Goal: Task Accomplishment & Management: Complete application form

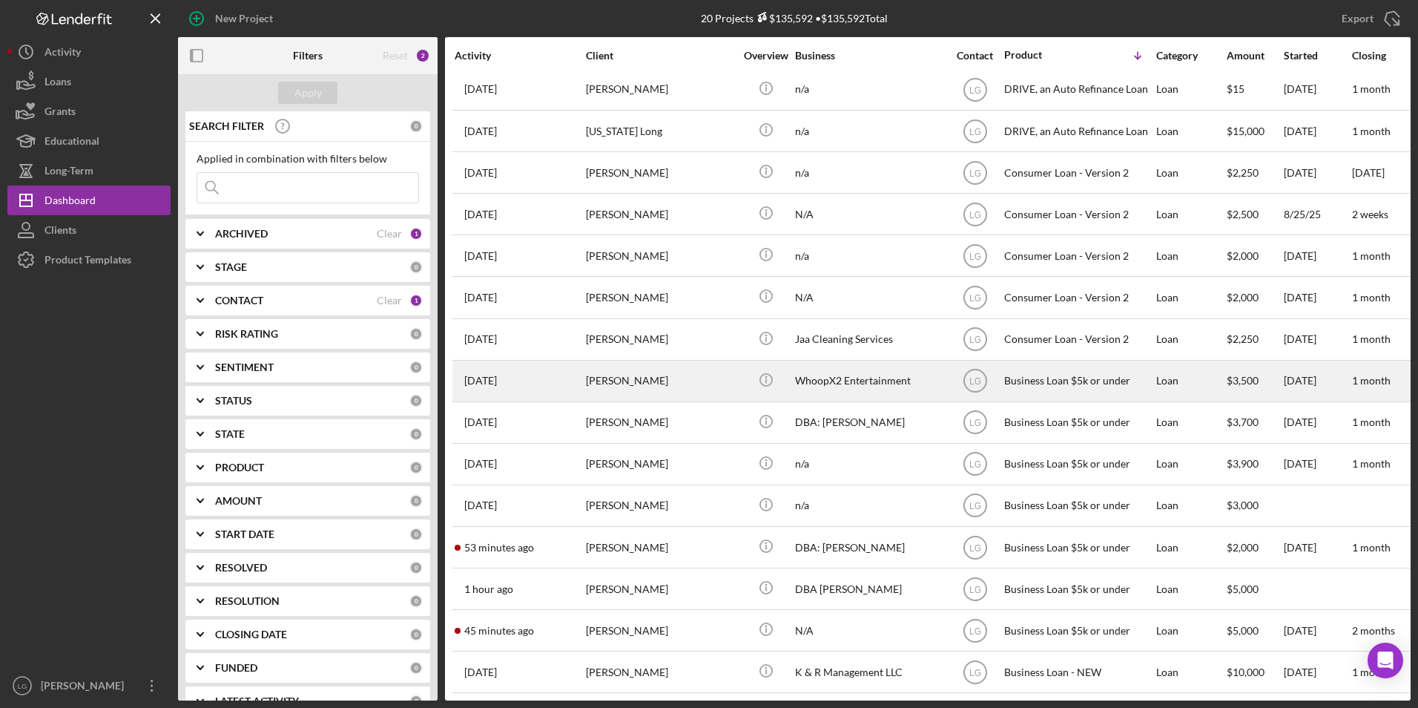
scroll to position [225, 0]
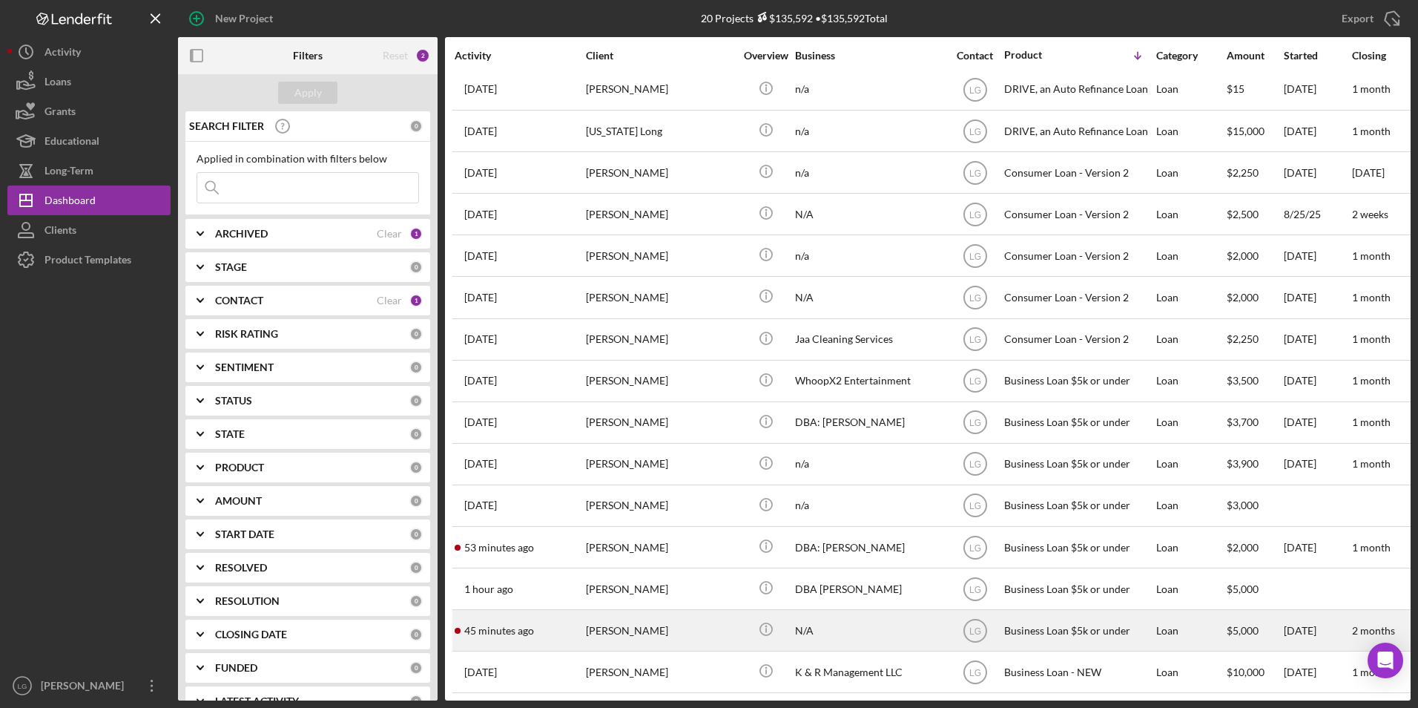
click at [619, 617] on div "[PERSON_NAME]" at bounding box center [660, 630] width 148 height 39
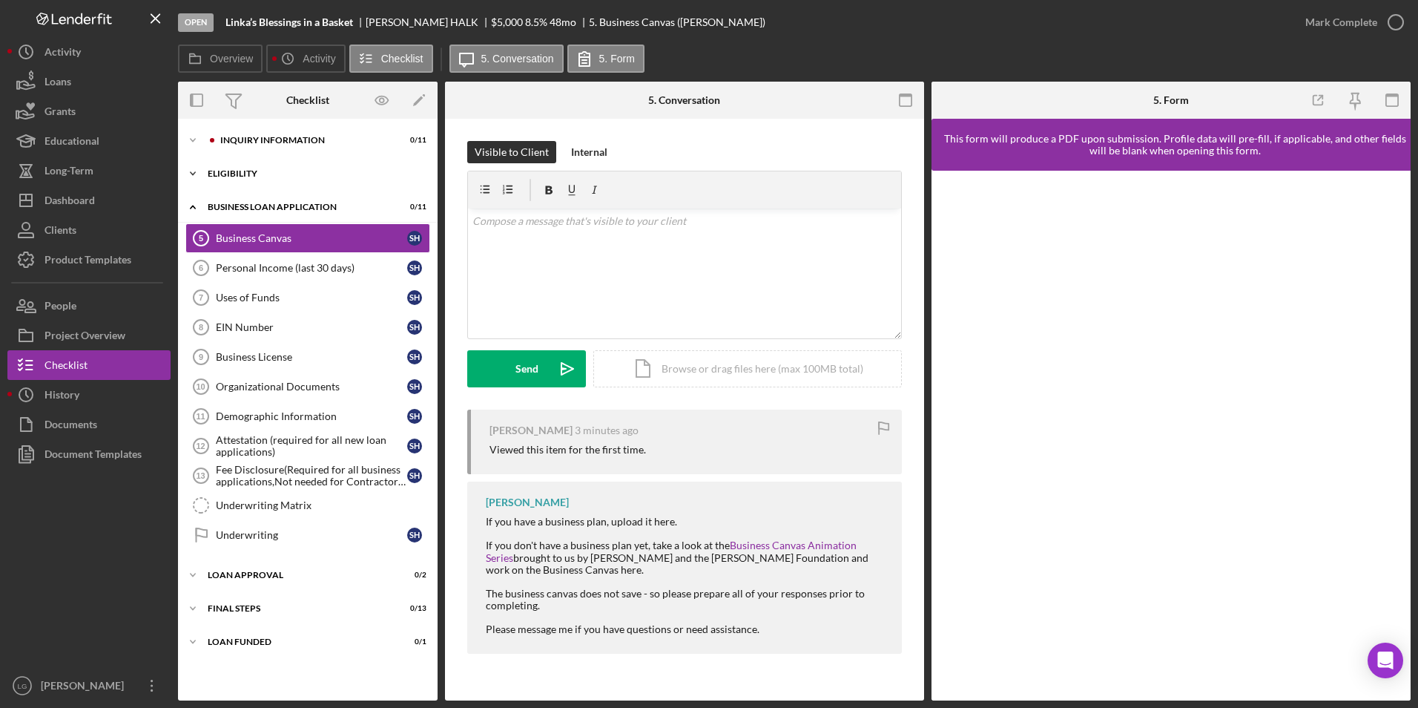
click at [256, 174] on div "Eligibility" at bounding box center [313, 173] width 211 height 9
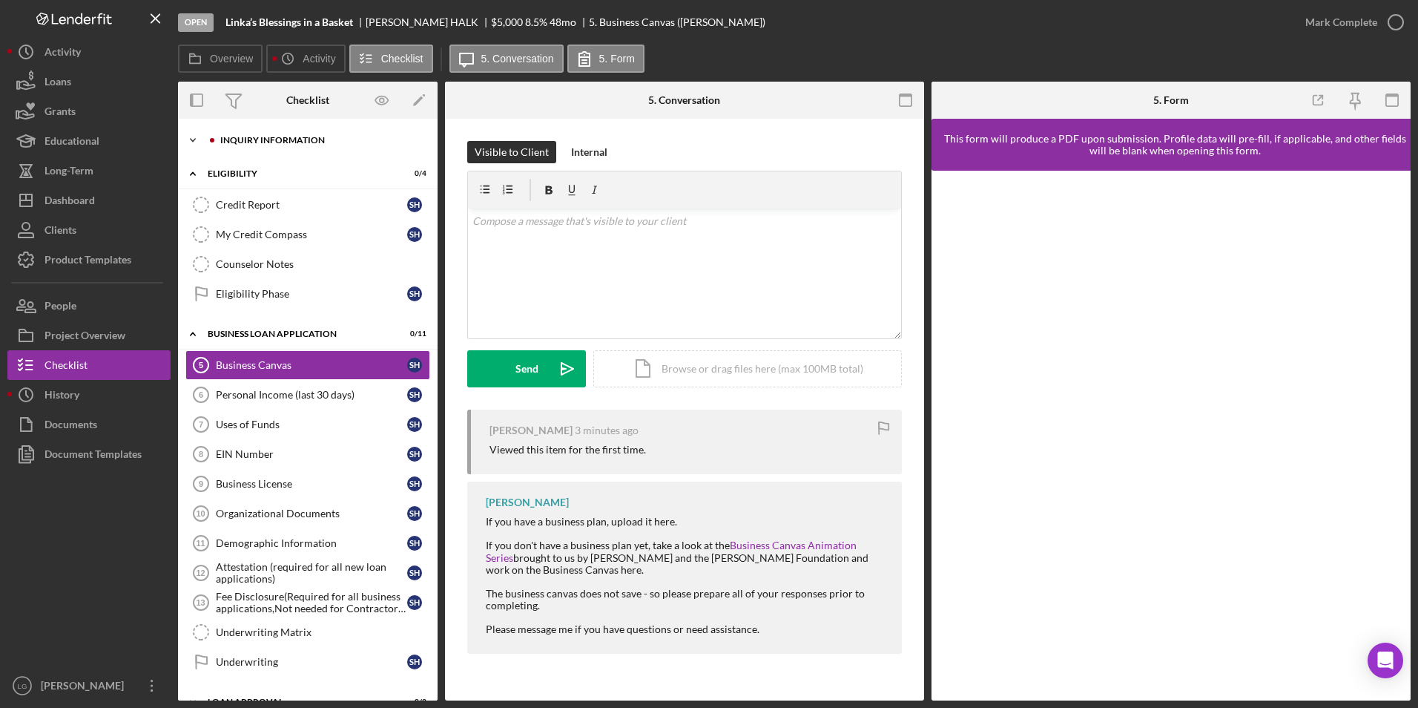
click at [202, 134] on icon "Icon/Expander" at bounding box center [193, 140] width 30 height 30
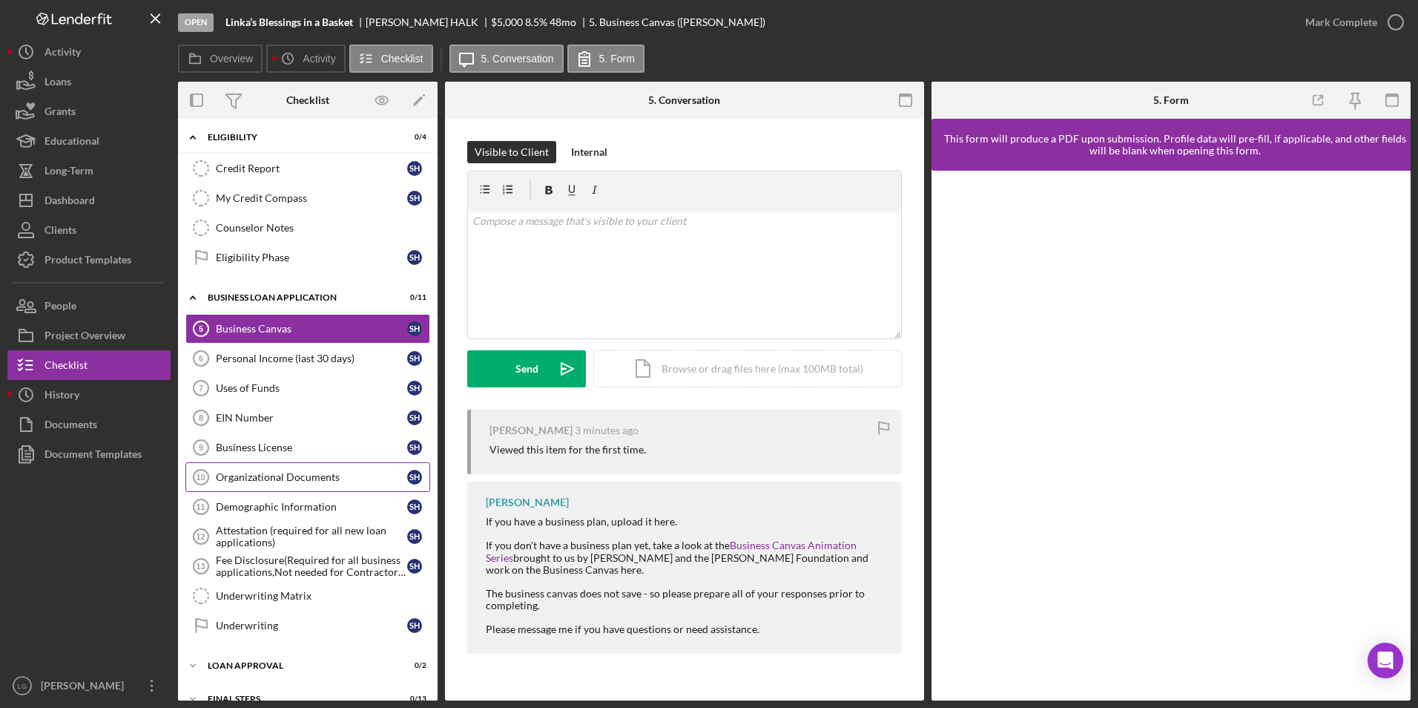
scroll to position [426, 0]
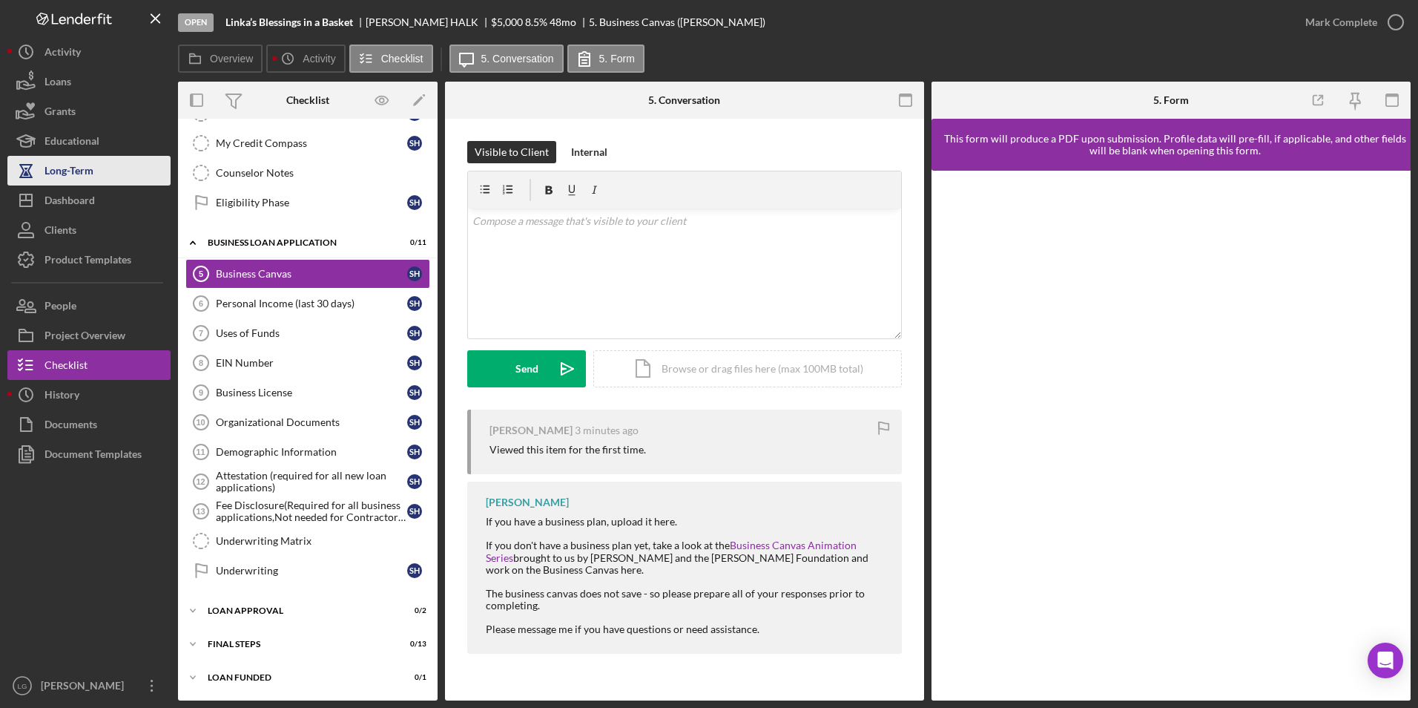
click at [139, 183] on button "Long-Term" at bounding box center [88, 171] width 163 height 30
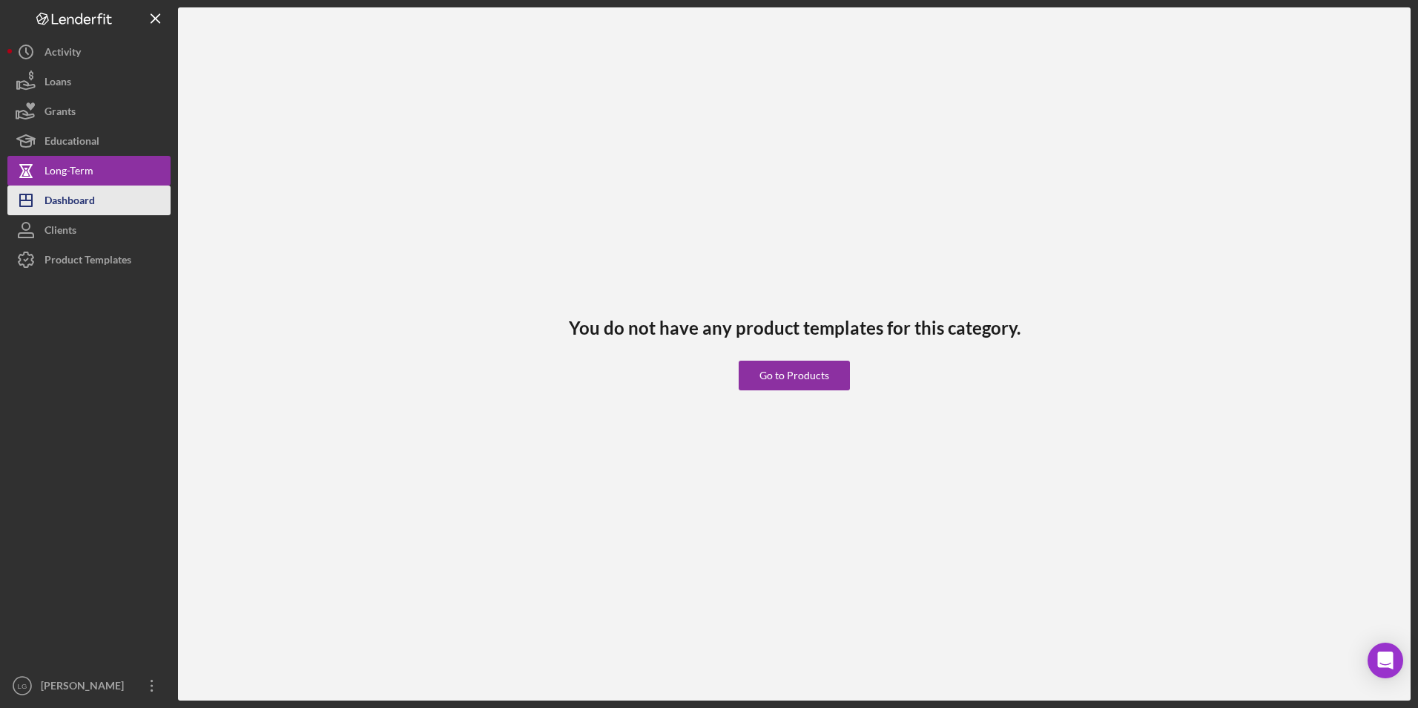
click at [116, 206] on button "Icon/Dashboard Dashboard" at bounding box center [88, 200] width 163 height 30
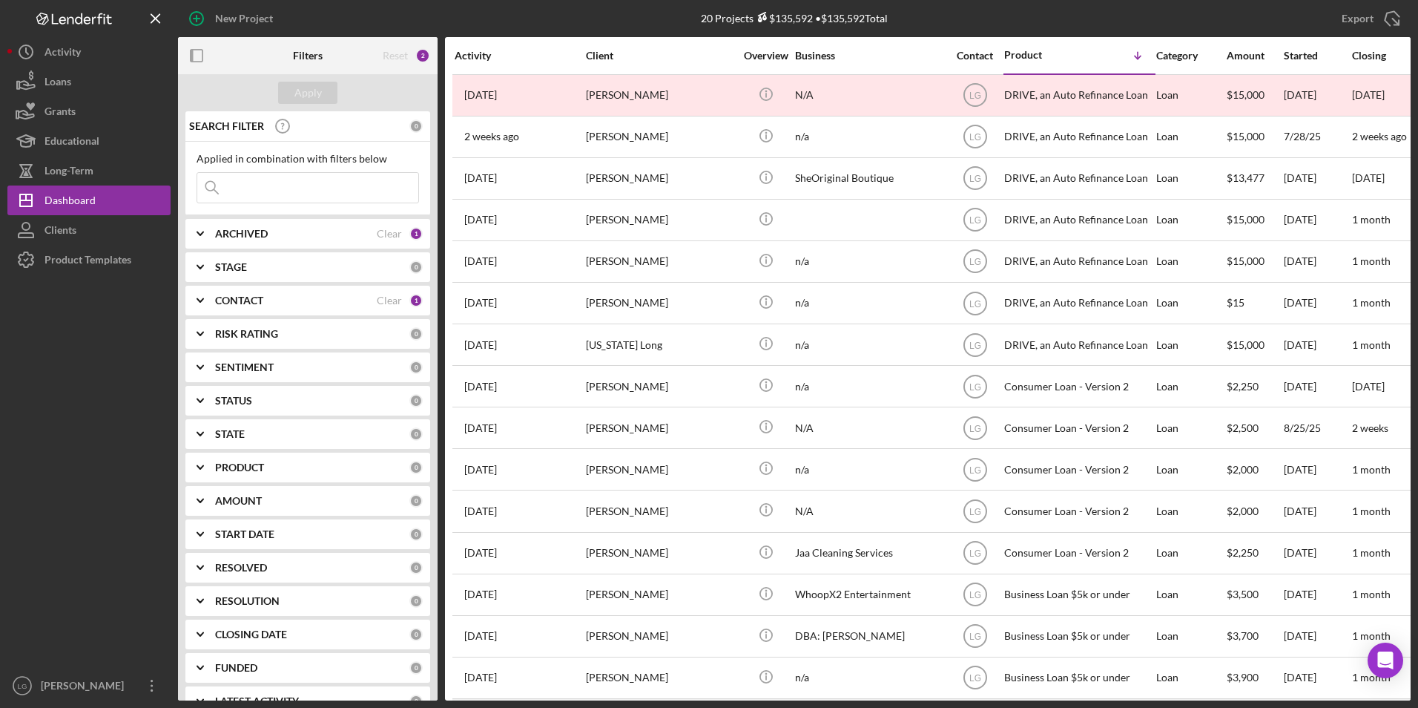
scroll to position [225, 0]
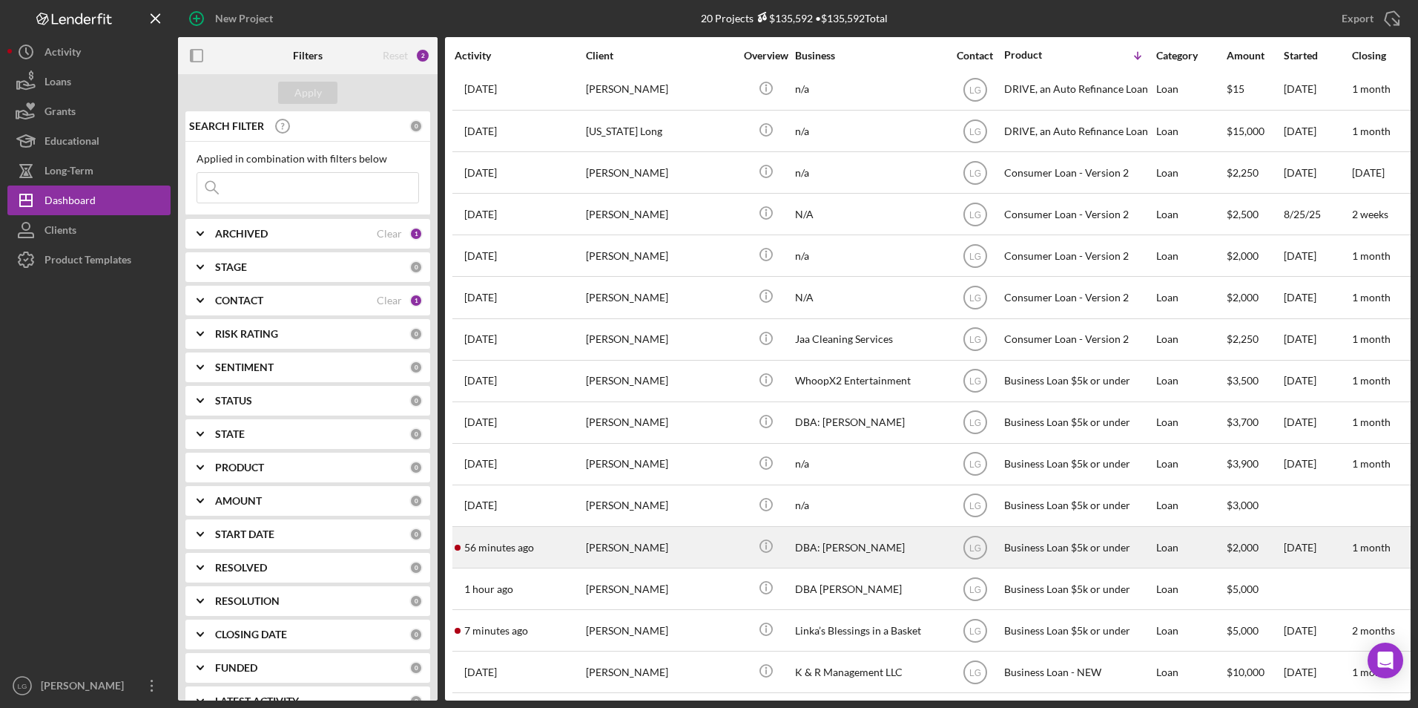
click at [674, 533] on div "[PERSON_NAME]" at bounding box center [660, 546] width 148 height 39
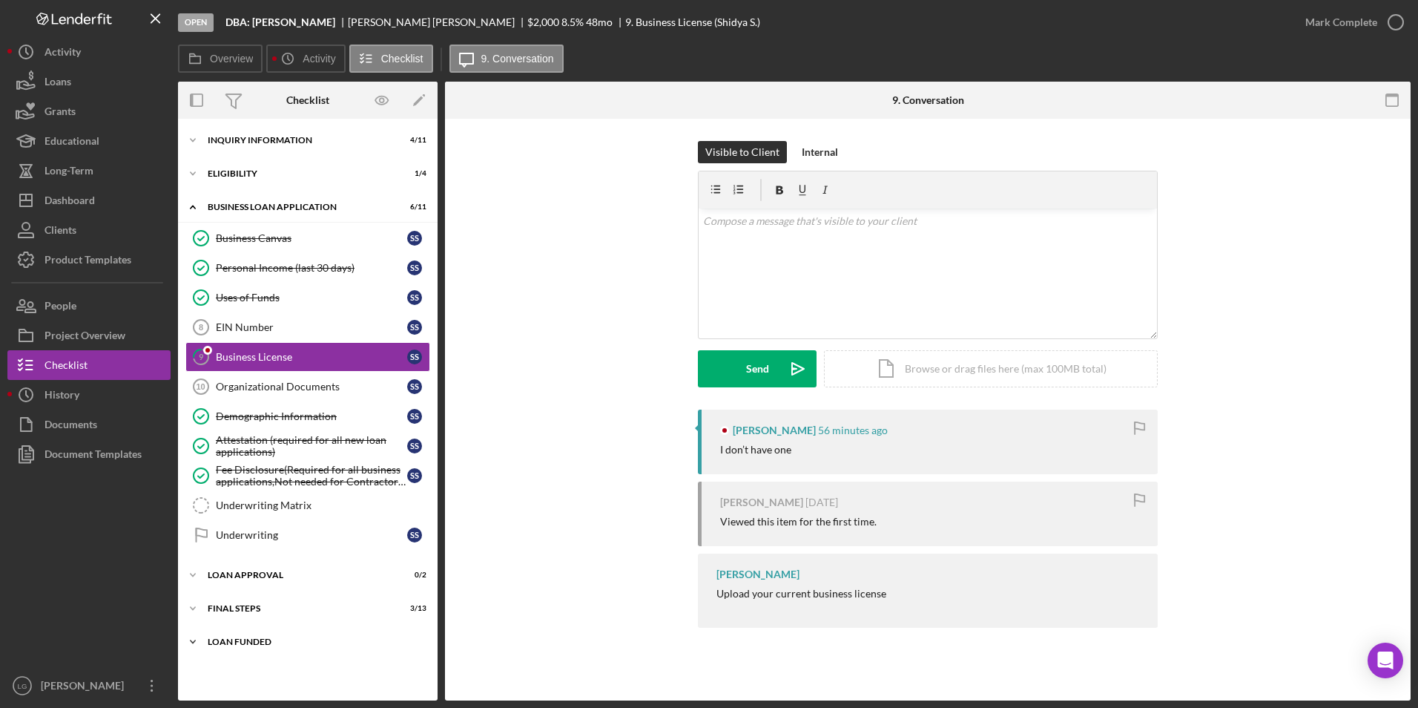
click at [251, 643] on div "LOAN FUNDED" at bounding box center [313, 641] width 211 height 9
click at [249, 604] on div "Final Steps" at bounding box center [313, 608] width 211 height 9
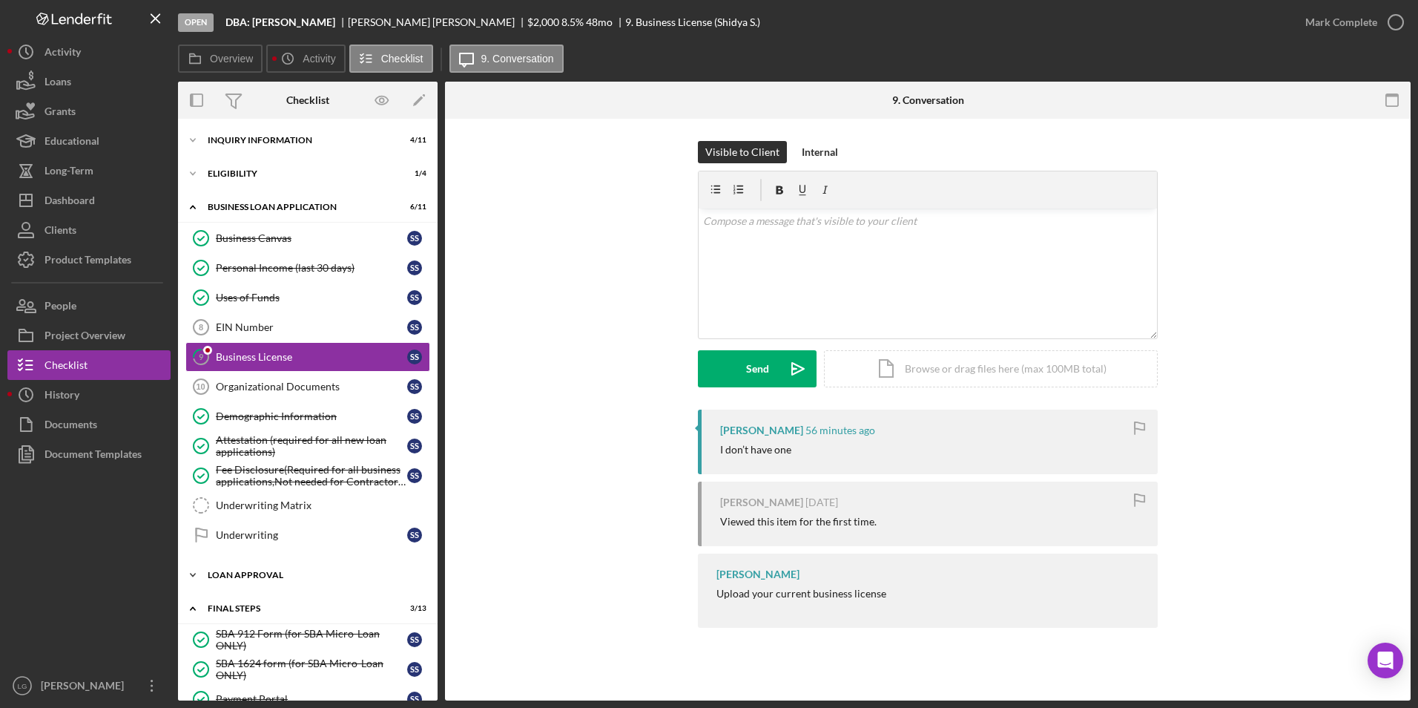
click at [253, 574] on div "Loan Approval" at bounding box center [313, 574] width 211 height 9
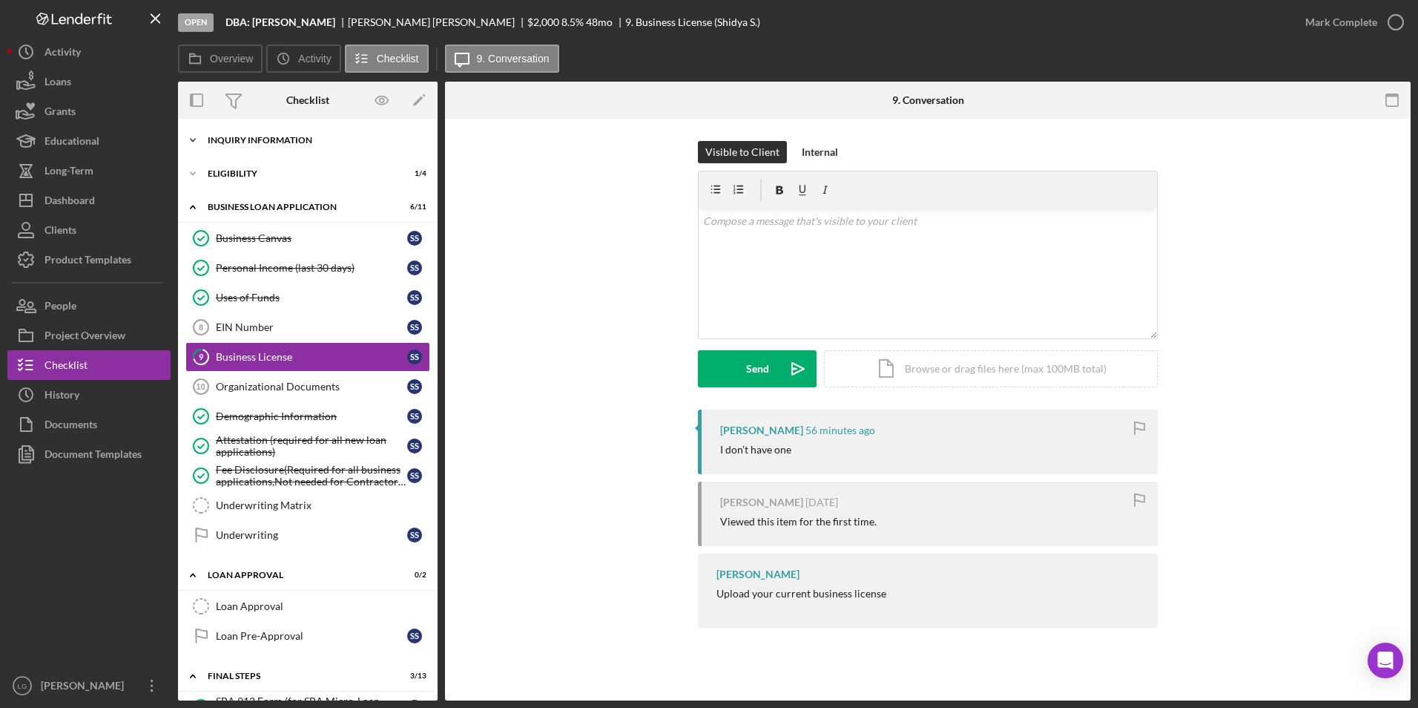
click at [253, 151] on div "Icon/Expander INQUIRY INFORMATION 4 / 11" at bounding box center [308, 140] width 260 height 30
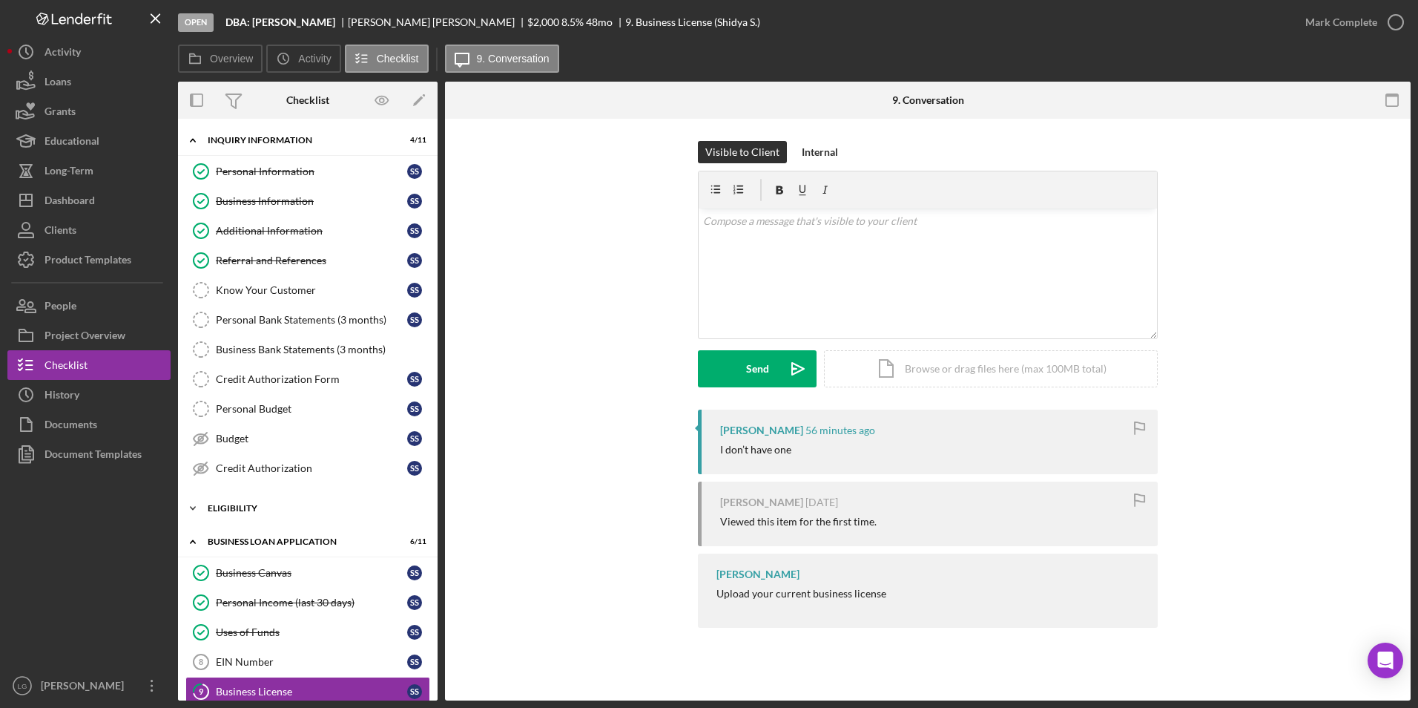
click at [233, 513] on div "Icon/Expander Eligibility 1 / 4" at bounding box center [308, 508] width 260 height 30
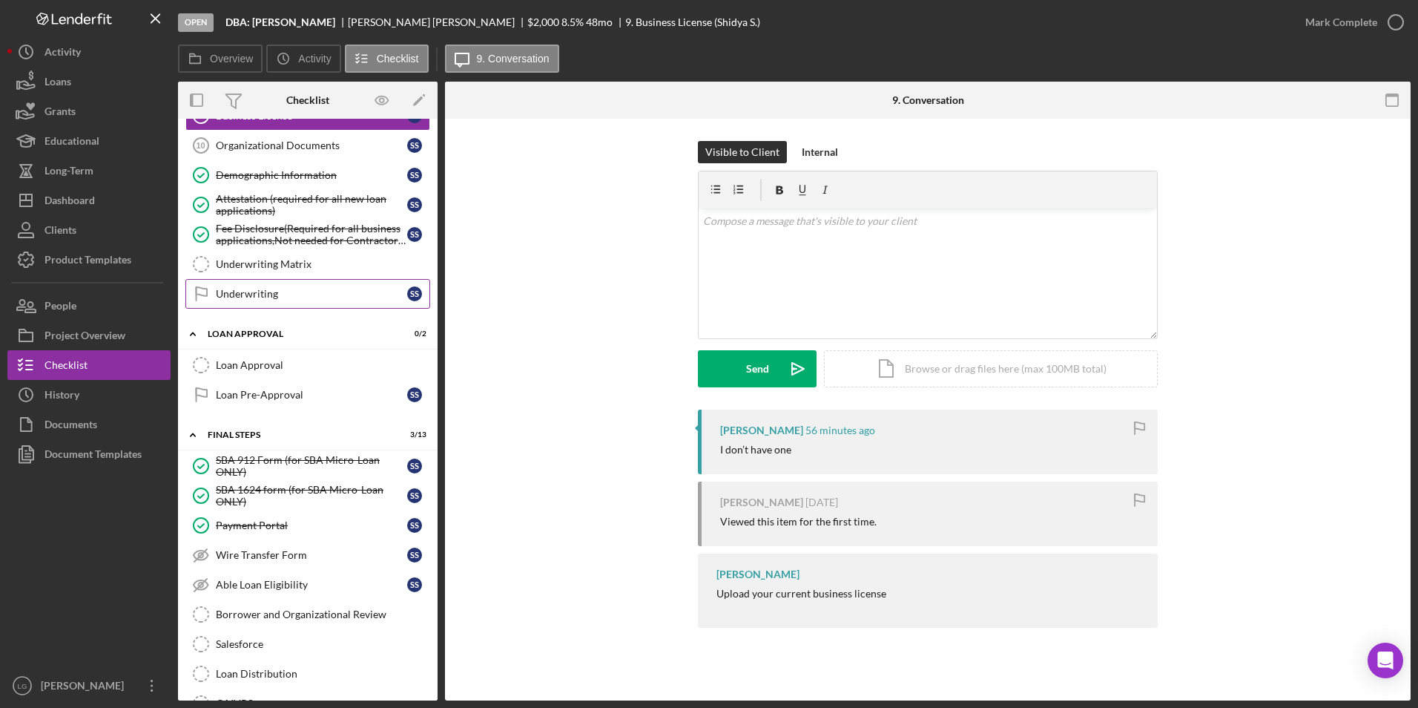
scroll to position [554, 0]
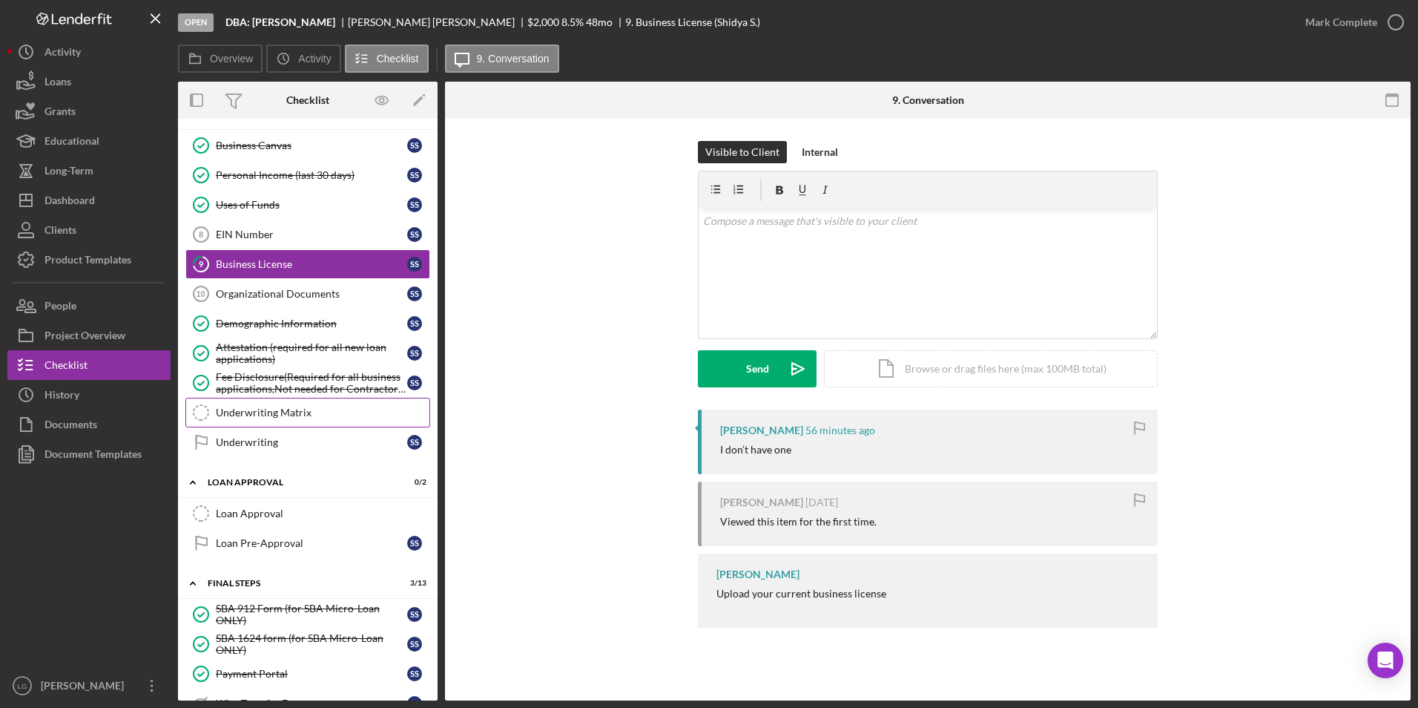
click at [281, 411] on div "Underwriting Matrix" at bounding box center [323, 413] width 214 height 12
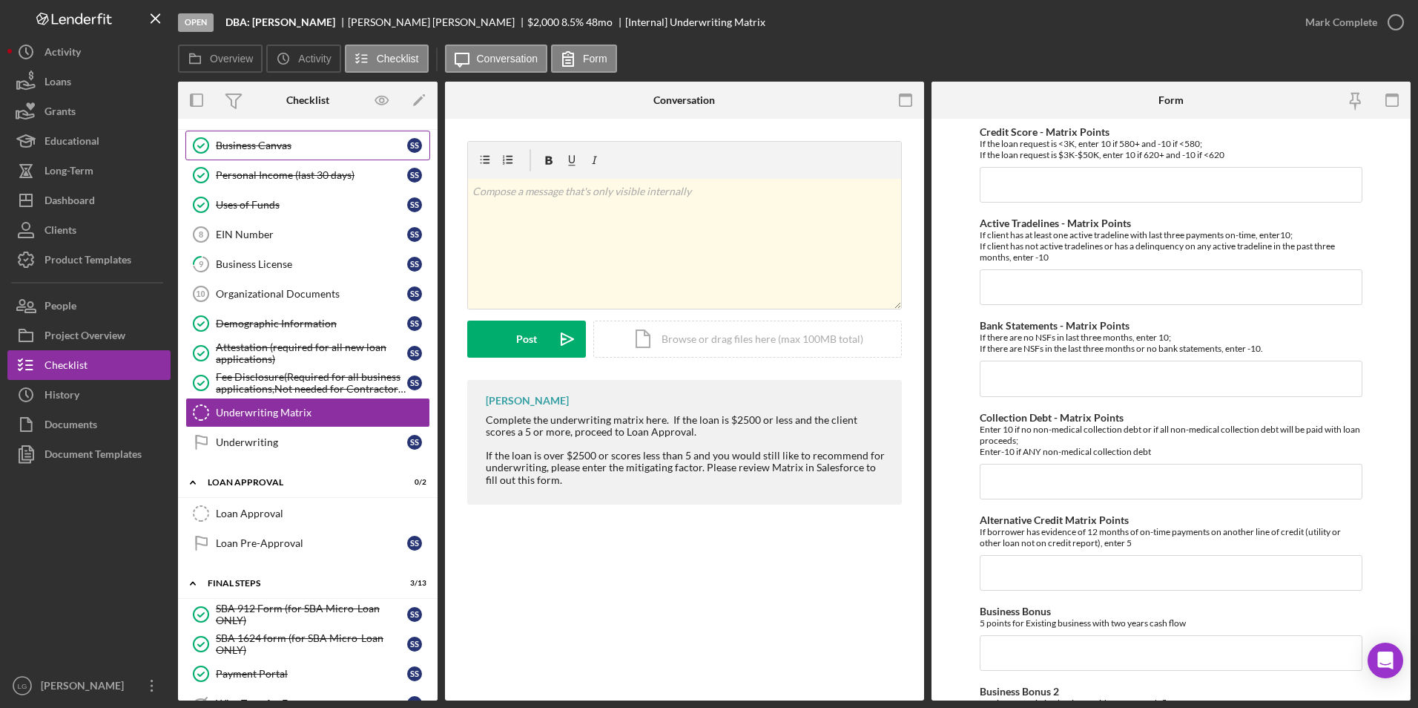
scroll to position [406, 0]
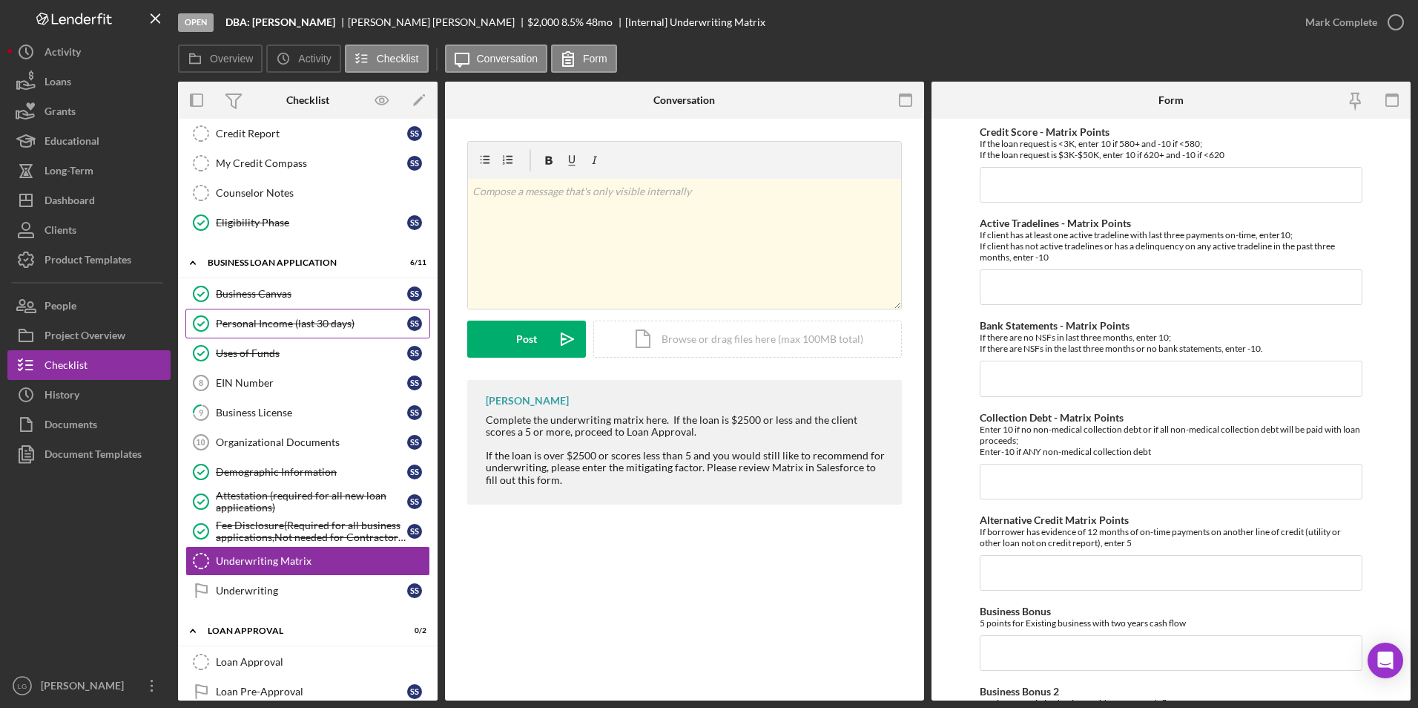
click at [274, 323] on div "Personal Income (last 30 days)" at bounding box center [311, 323] width 191 height 12
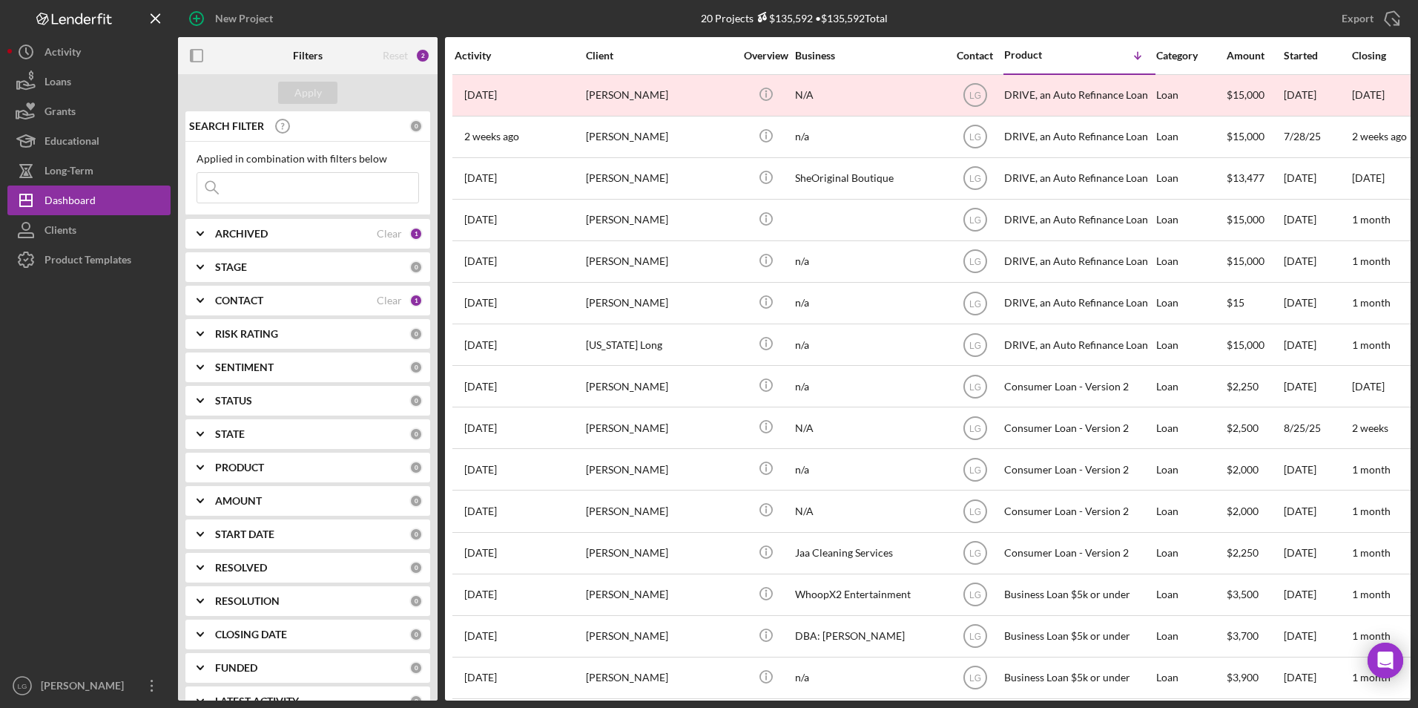
scroll to position [223, 0]
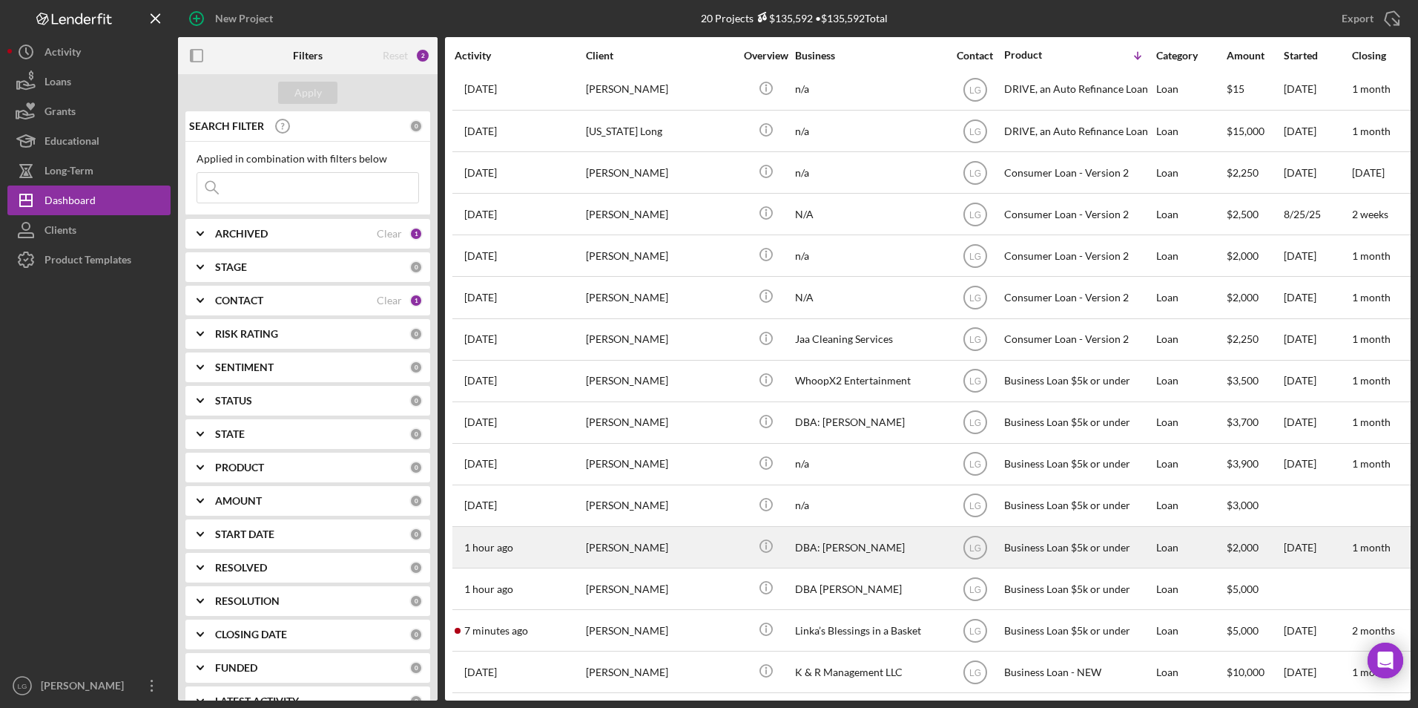
click at [634, 440] on div "[PERSON_NAME]" at bounding box center [660, 546] width 148 height 39
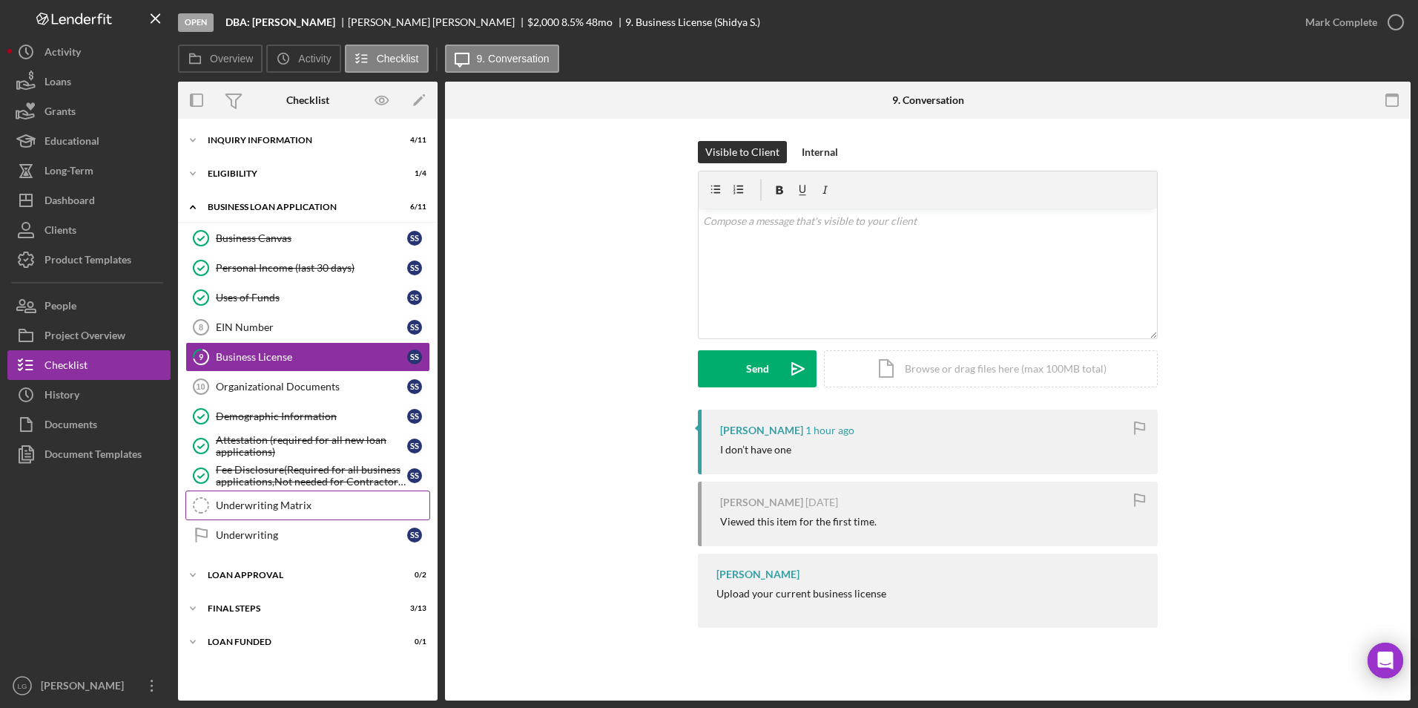
drag, startPoint x: 280, startPoint y: 506, endPoint x: 342, endPoint y: 493, distance: 63.6
click at [280, 440] on div "Underwriting Matrix" at bounding box center [323, 505] width 214 height 12
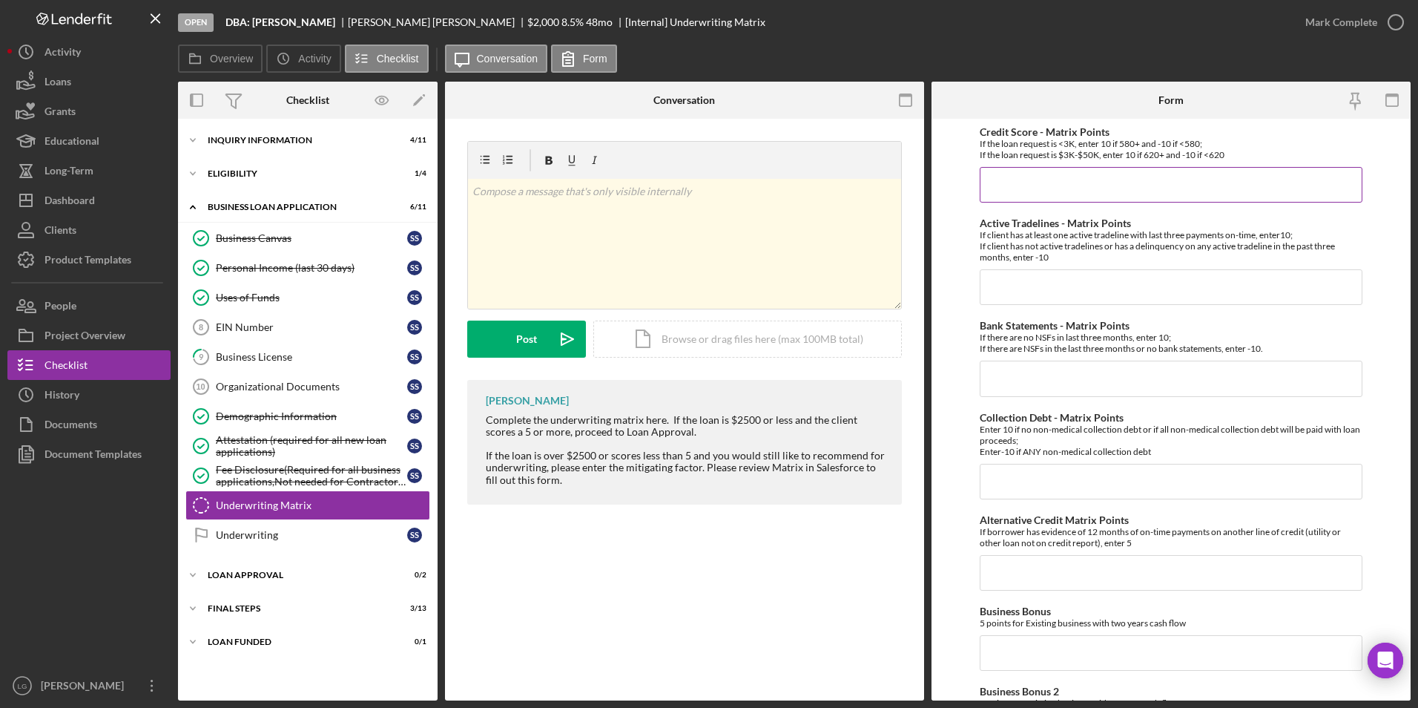
click at [943, 193] on input "Credit Score - Matrix Points" at bounding box center [1172, 185] width 384 height 36
type input "-10"
type input "10"
type input "0"
type input "`"
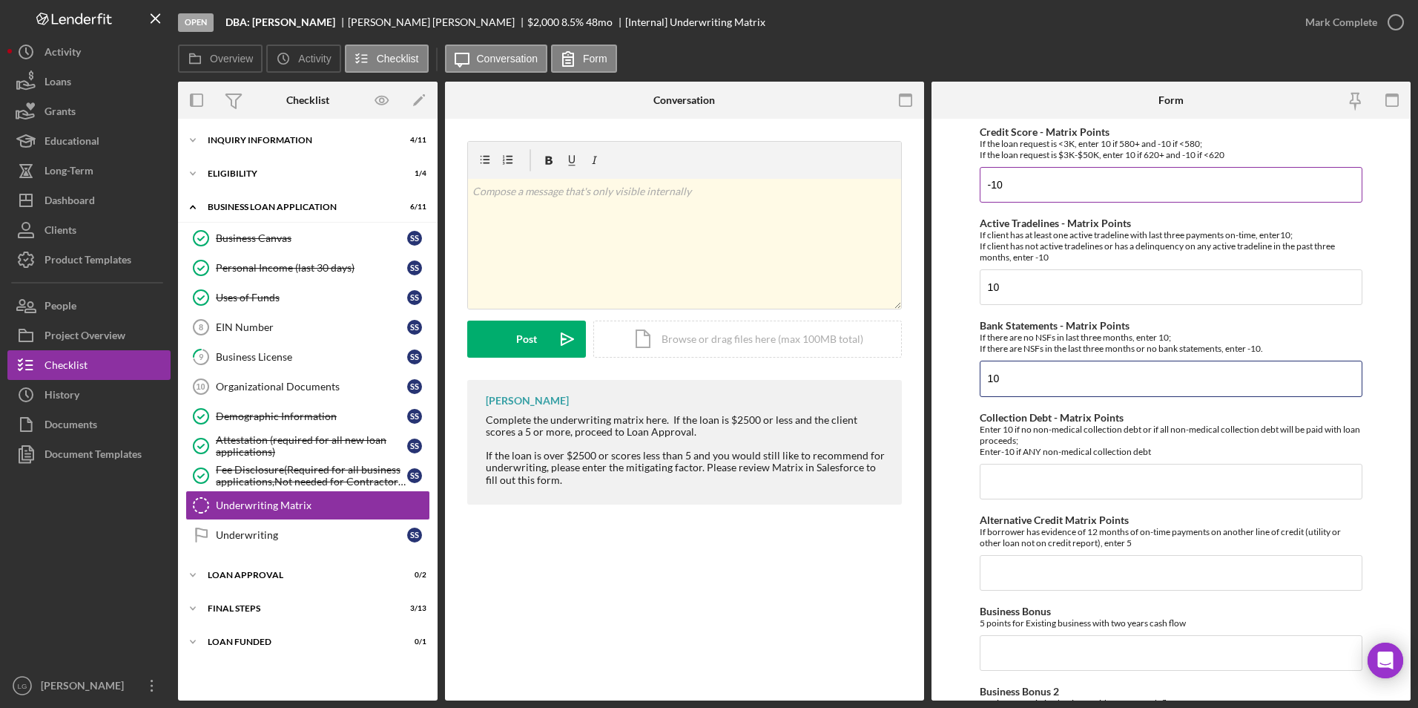
type input "10"
type input "-10"
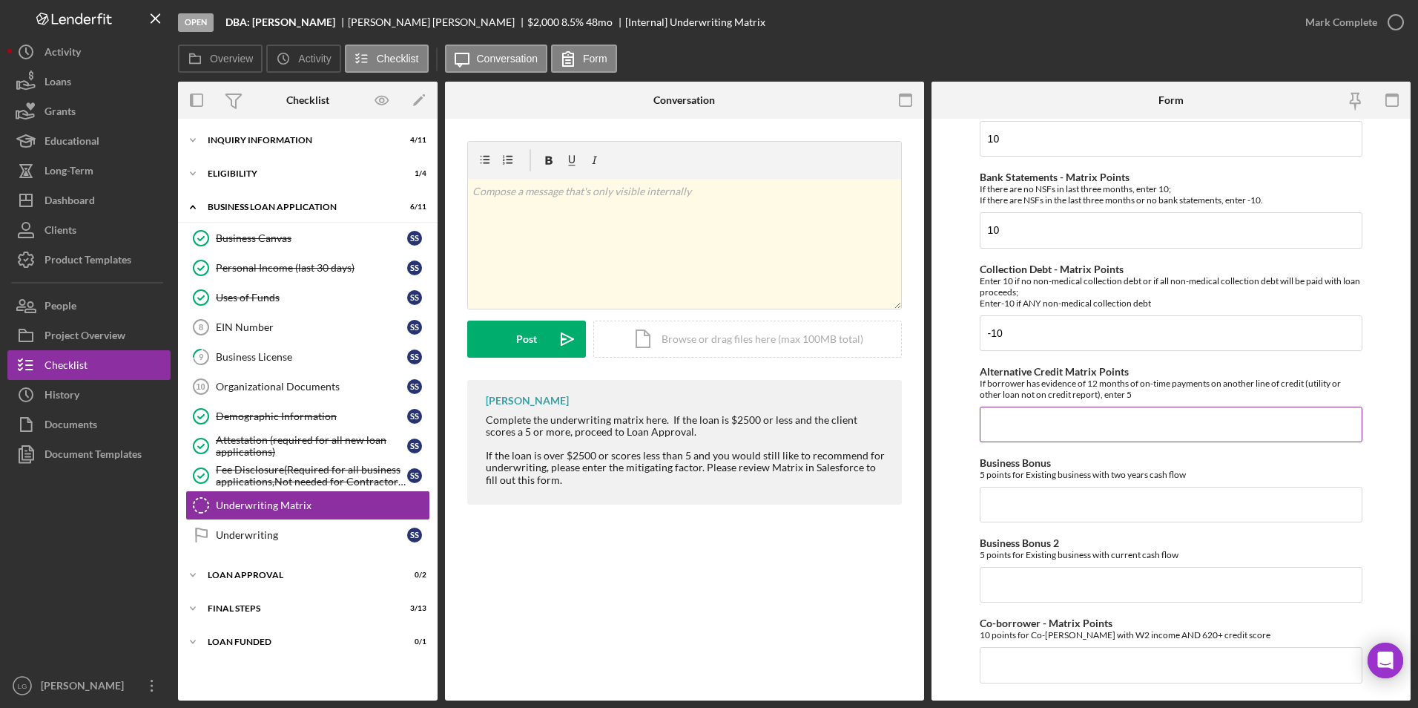
click at [943, 412] on input "Alternative Credit Matrix Points" at bounding box center [1172, 425] width 384 height 36
type input "0"
click at [943, 440] on input "Business Bonus" at bounding box center [1172, 505] width 384 height 36
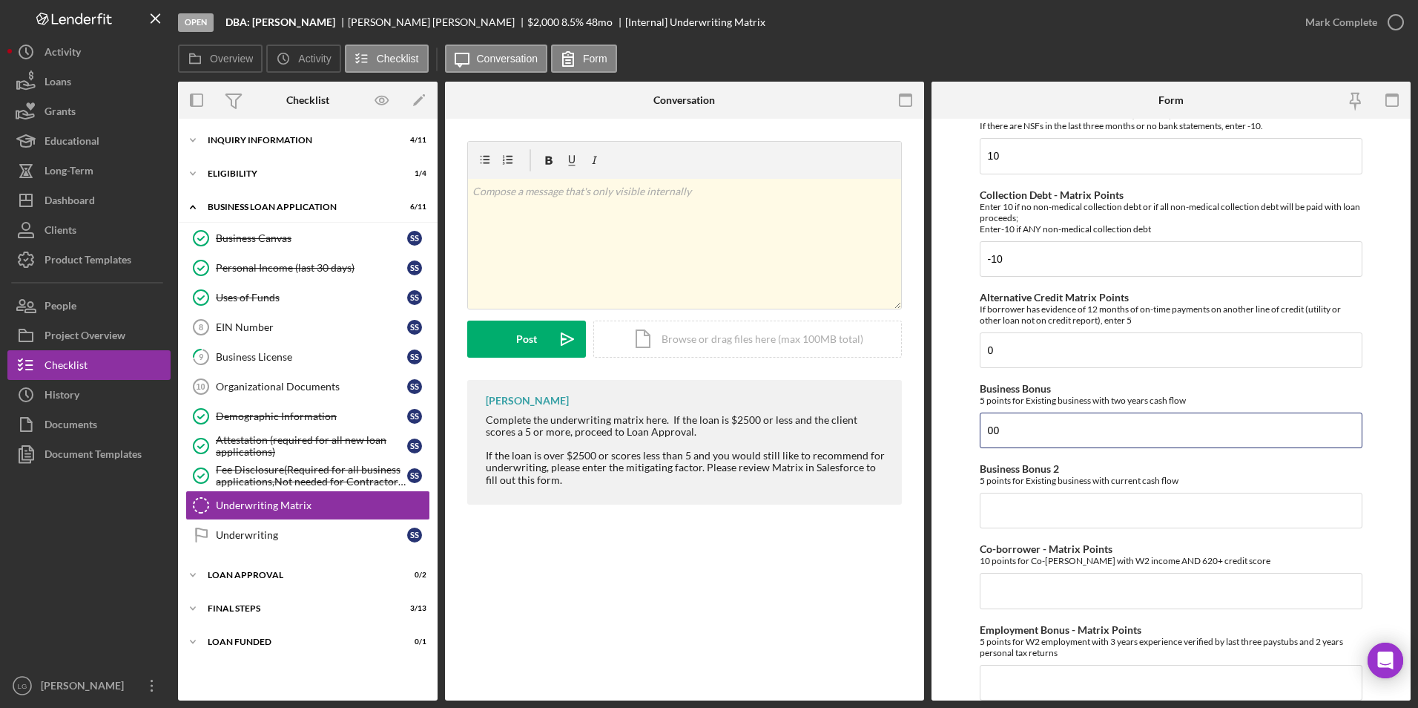
scroll to position [371, 0]
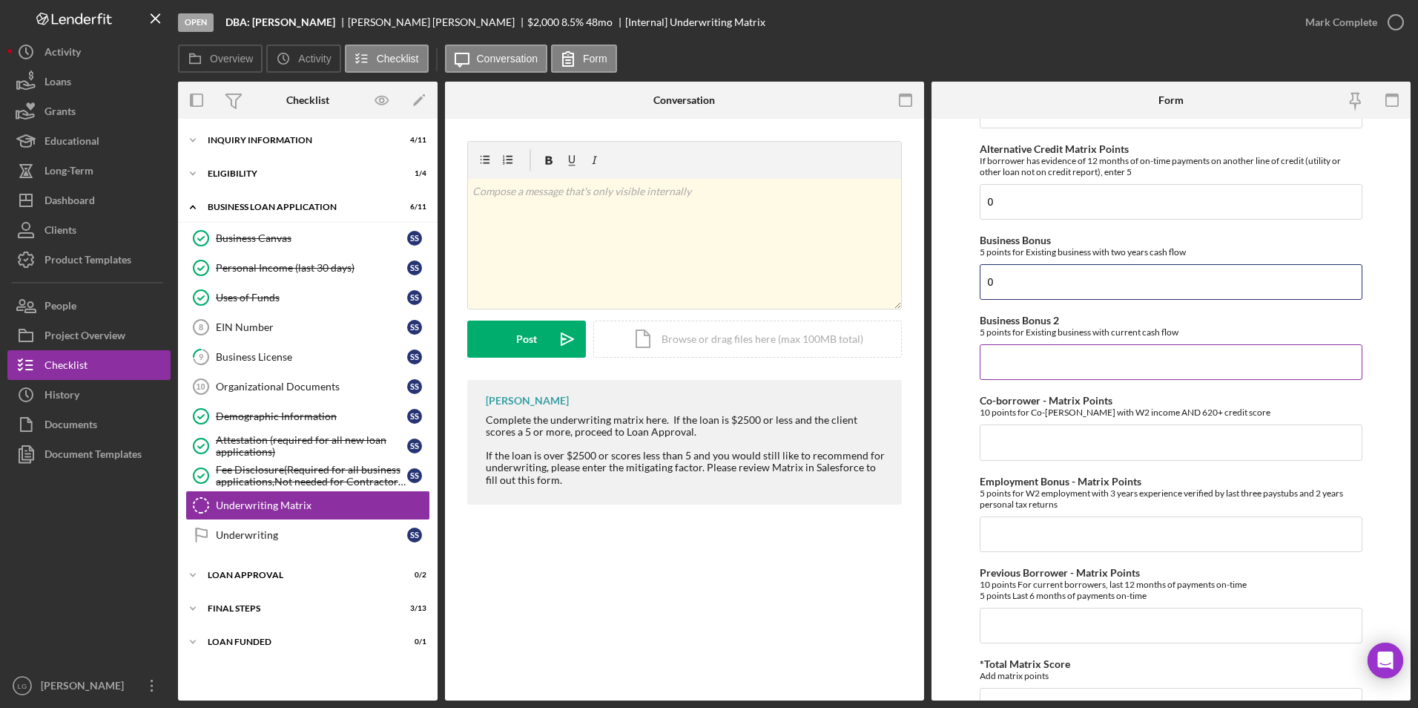
type input "0"
click at [943, 350] on input "Business Bonus 2" at bounding box center [1172, 362] width 384 height 36
type input "0"
click at [943, 440] on input "Co-borrower - Matrix Points" at bounding box center [1172, 442] width 384 height 36
type input "0"
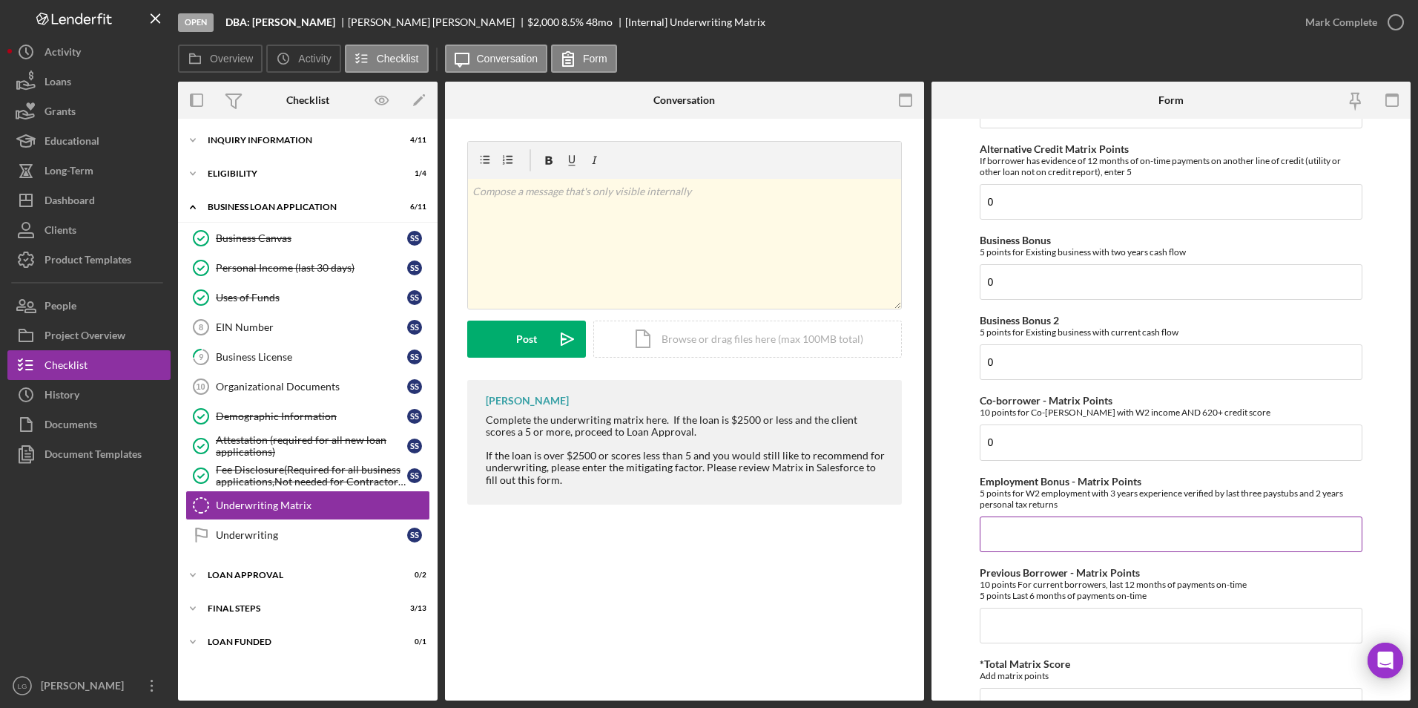
click at [943, 440] on input "Employment Bonus - Matrix Points" at bounding box center [1172, 534] width 384 height 36
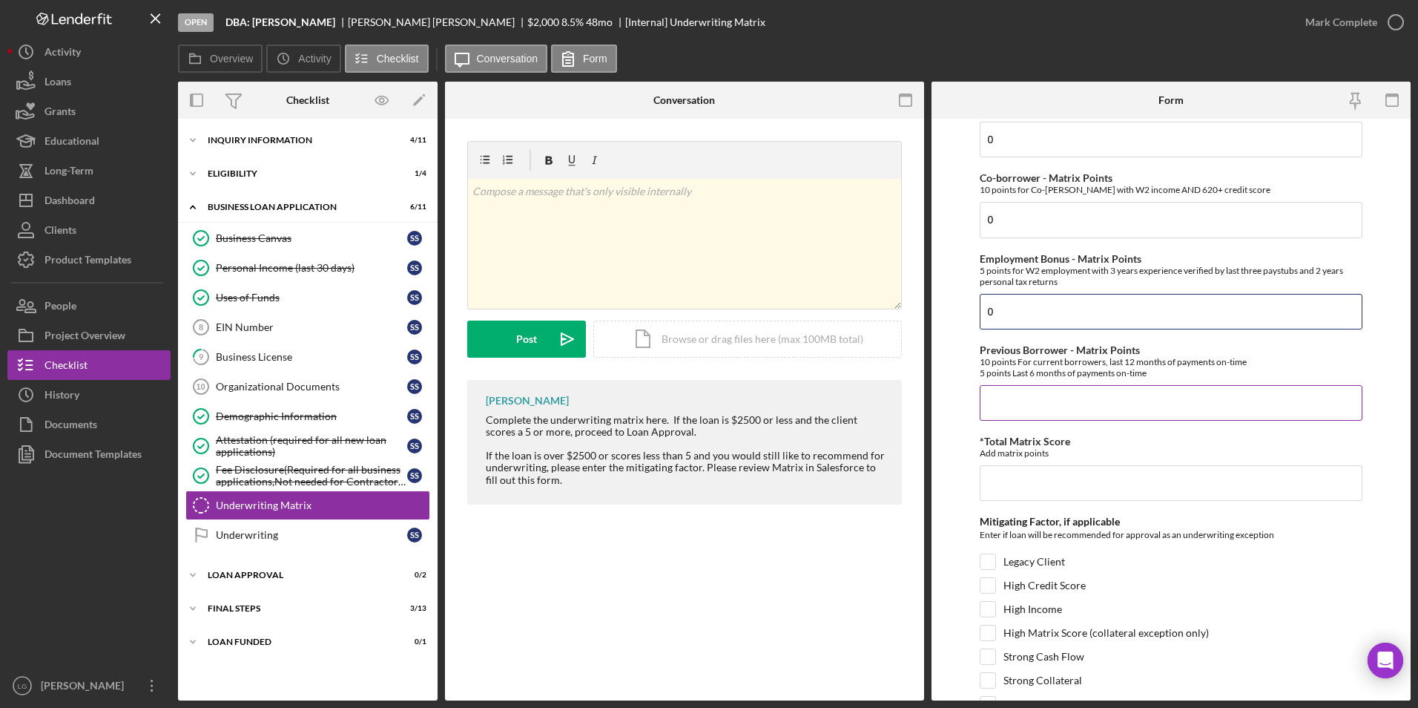
type input "0"
click at [943, 417] on input "Previous Borrower - Matrix Points" at bounding box center [1172, 403] width 384 height 36
type input "0"
click at [943, 440] on input "*Total Matrix Score" at bounding box center [1172, 483] width 384 height 36
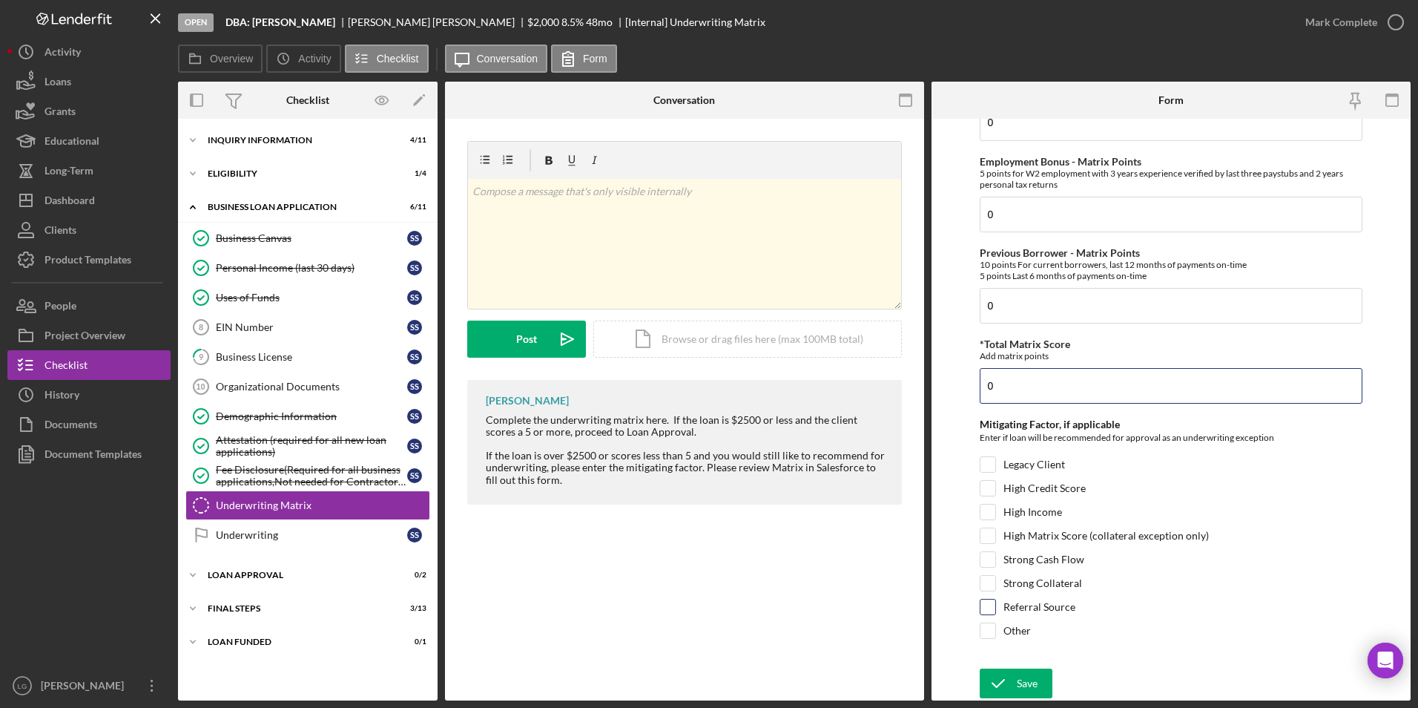
type input "0"
click at [943, 440] on input "Referral Source" at bounding box center [988, 606] width 15 height 15
checkbox input "true"
click at [943, 440] on button "Save" at bounding box center [1016, 683] width 73 height 30
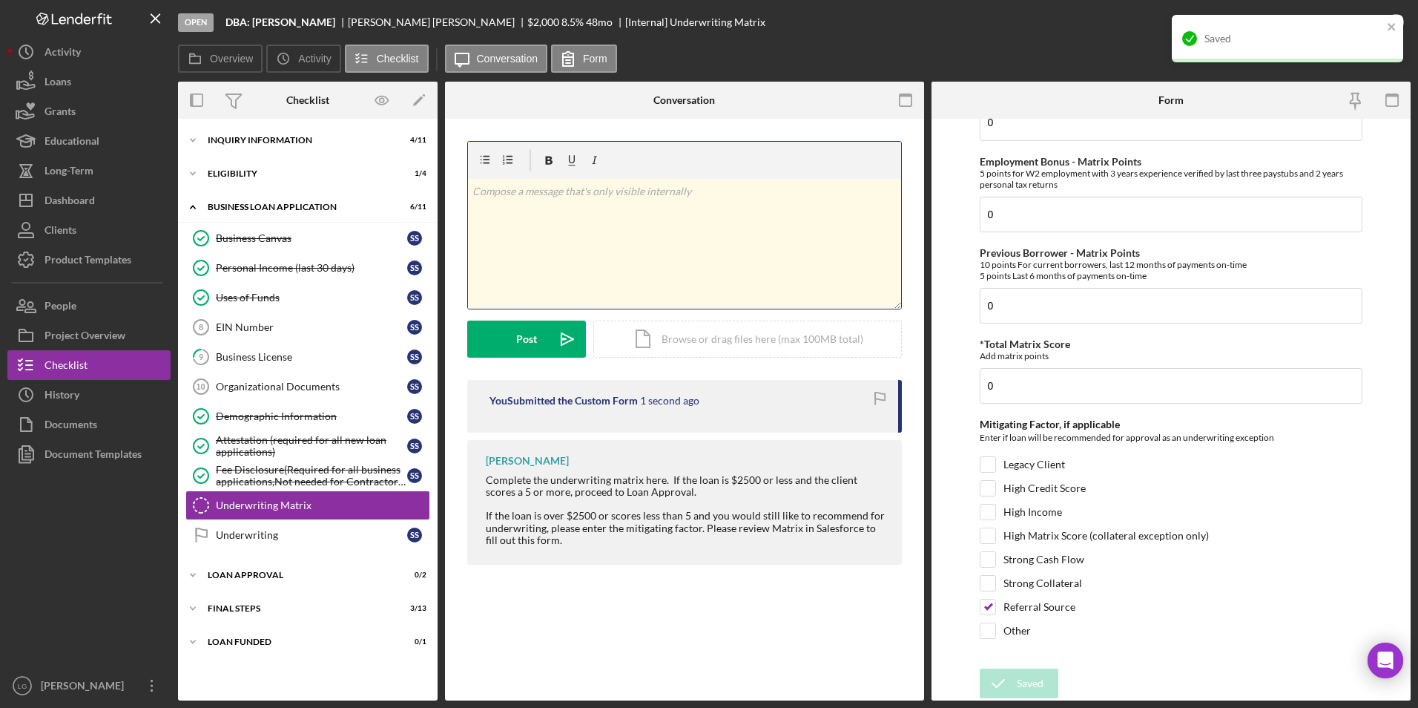
click at [637, 254] on div "v Color teal Color pink Remove color Add row above Add row below Add column bef…" at bounding box center [684, 244] width 433 height 130
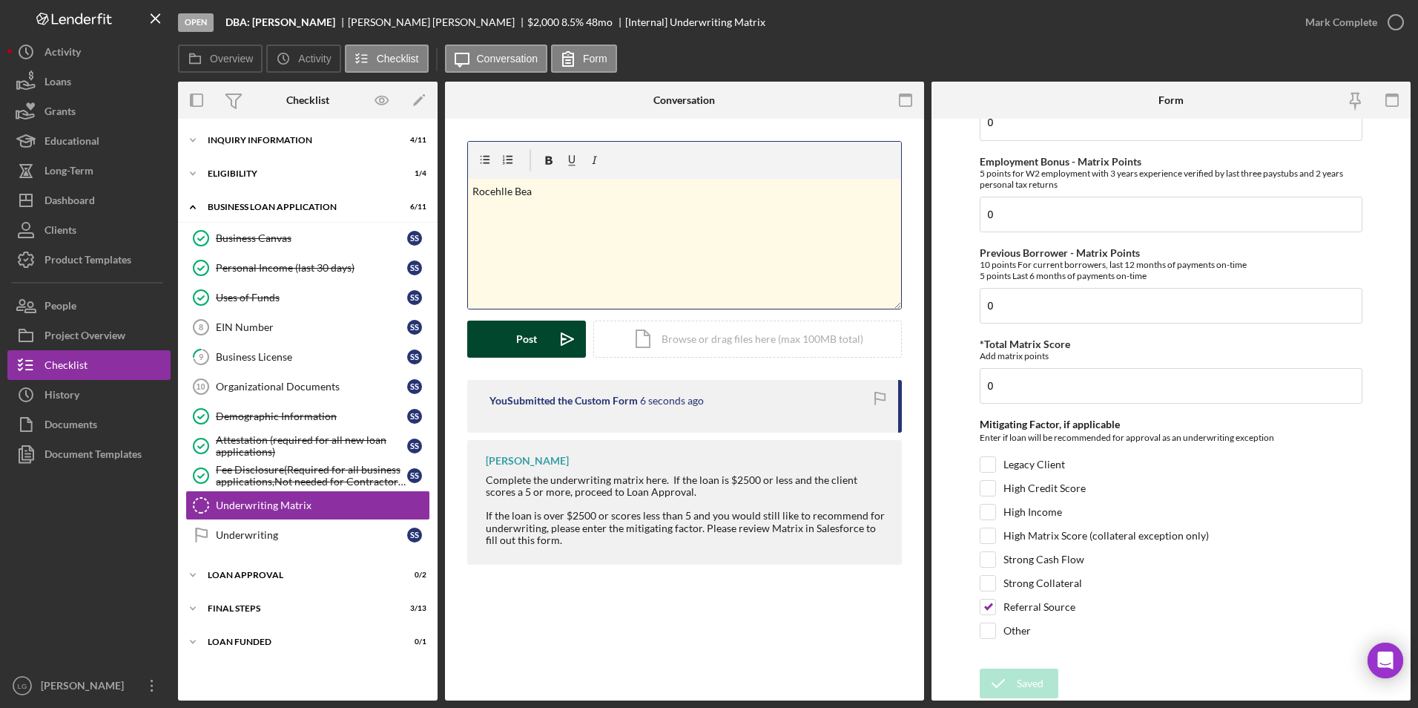
click at [540, 331] on button "Post Icon/icon-invite-send" at bounding box center [526, 338] width 119 height 37
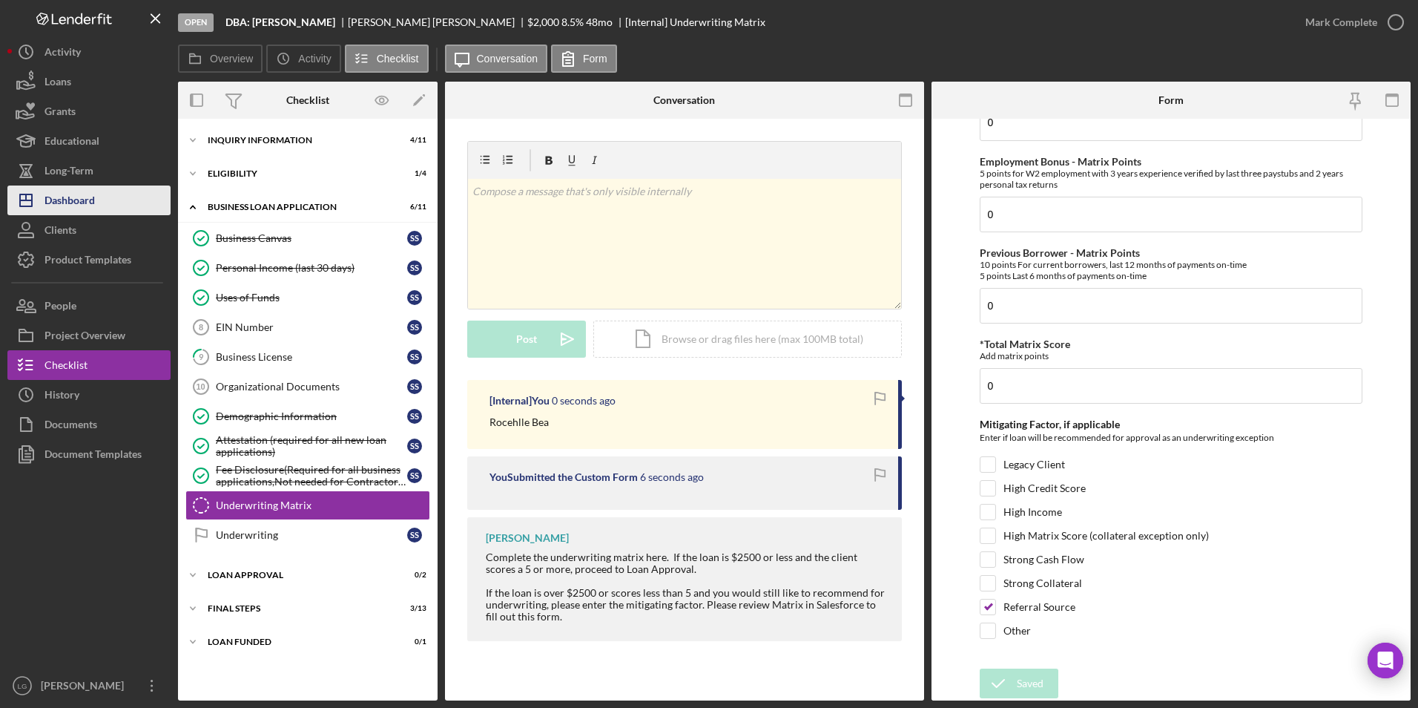
click at [88, 189] on div "Dashboard" at bounding box center [70, 201] width 50 height 33
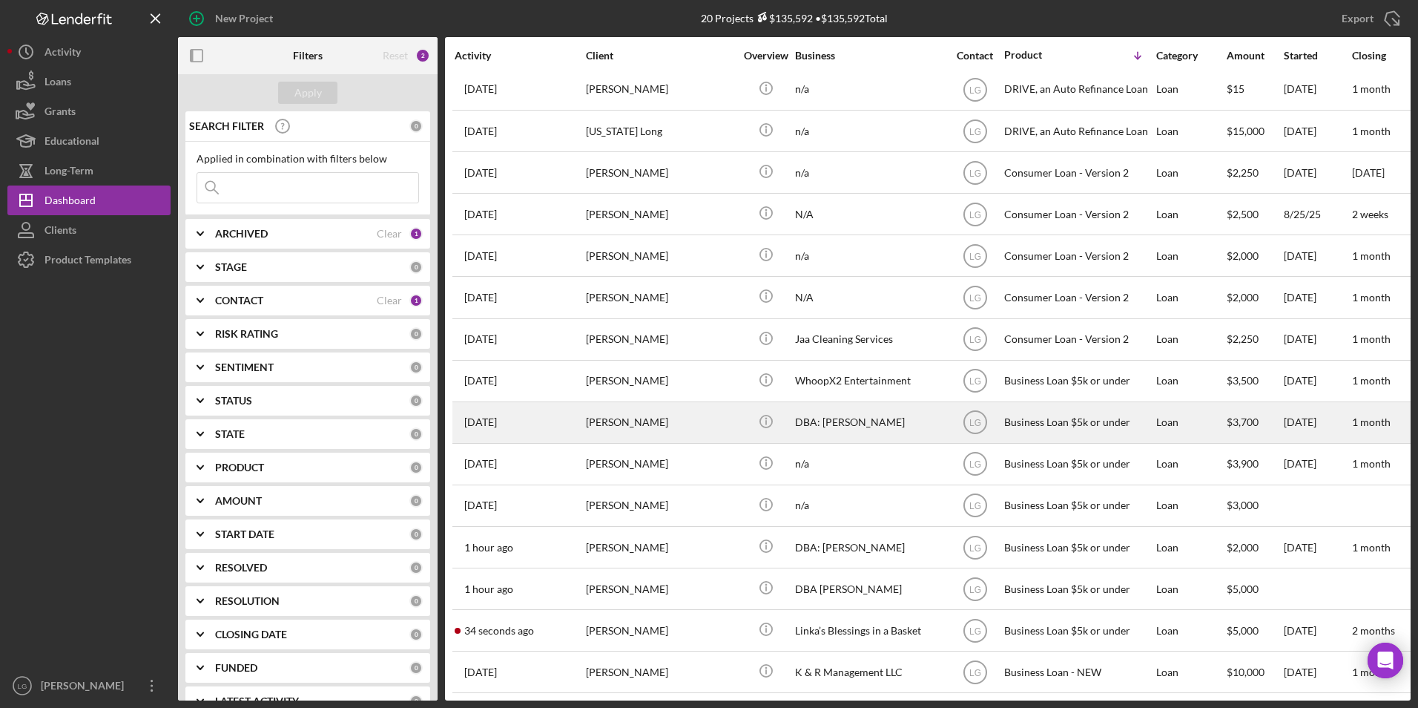
scroll to position [225, 0]
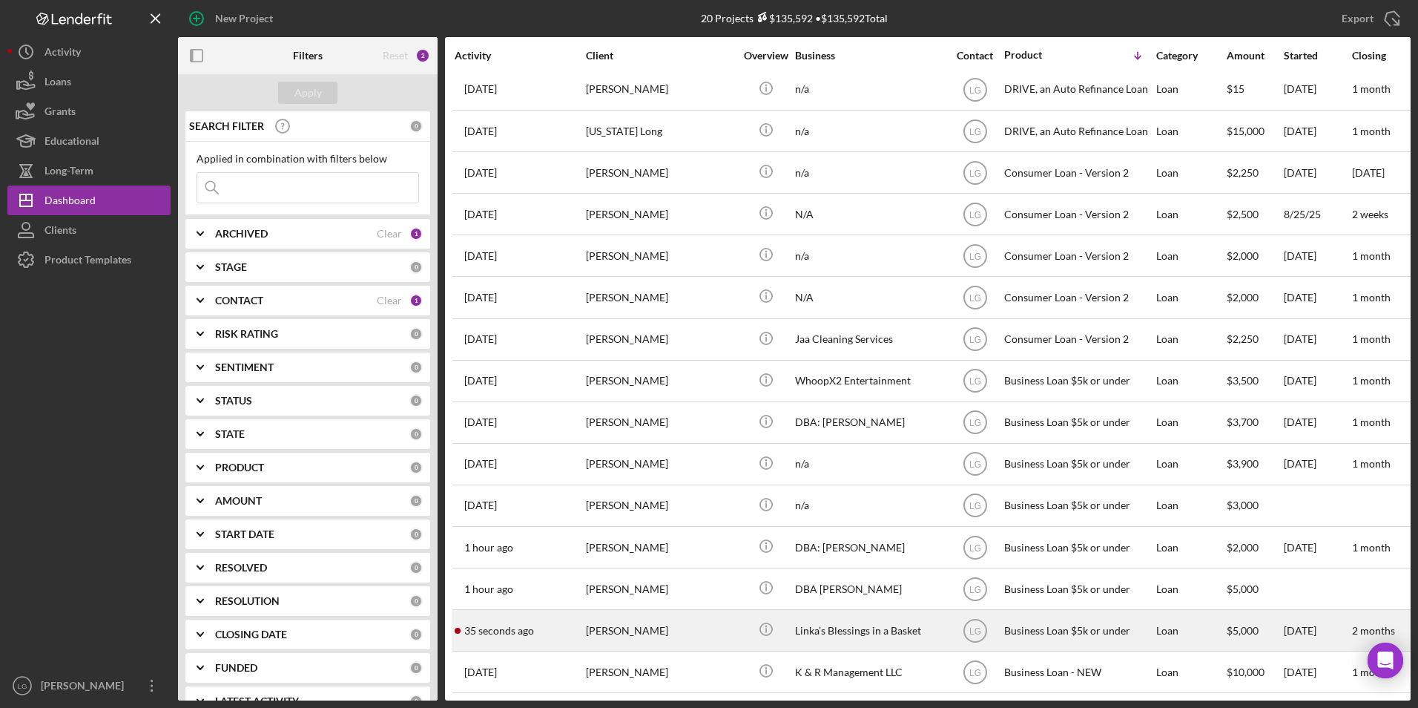
click at [631, 440] on div "[PERSON_NAME]" at bounding box center [660, 630] width 148 height 39
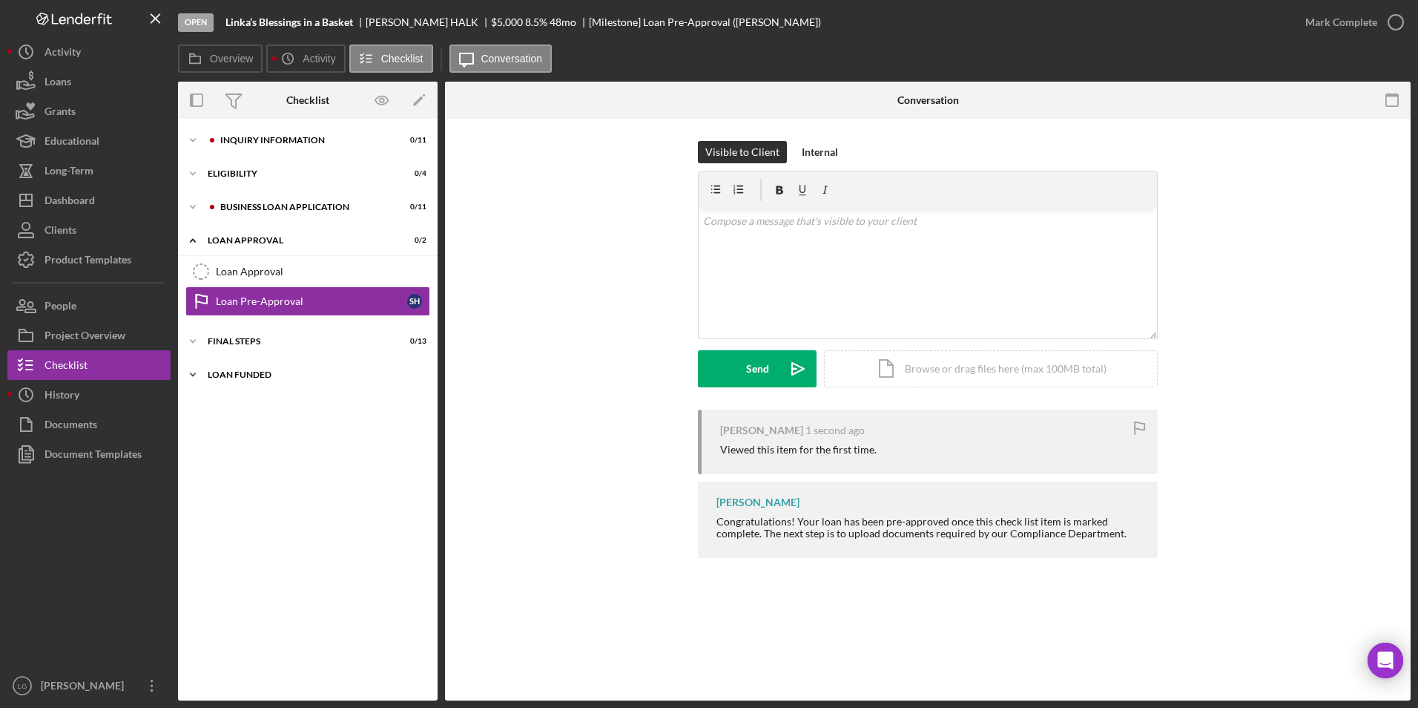
click at [205, 380] on icon "Icon/Expander" at bounding box center [193, 375] width 30 height 30
click at [215, 332] on div "Icon/Expander Final Steps 0 / 13" at bounding box center [308, 341] width 260 height 30
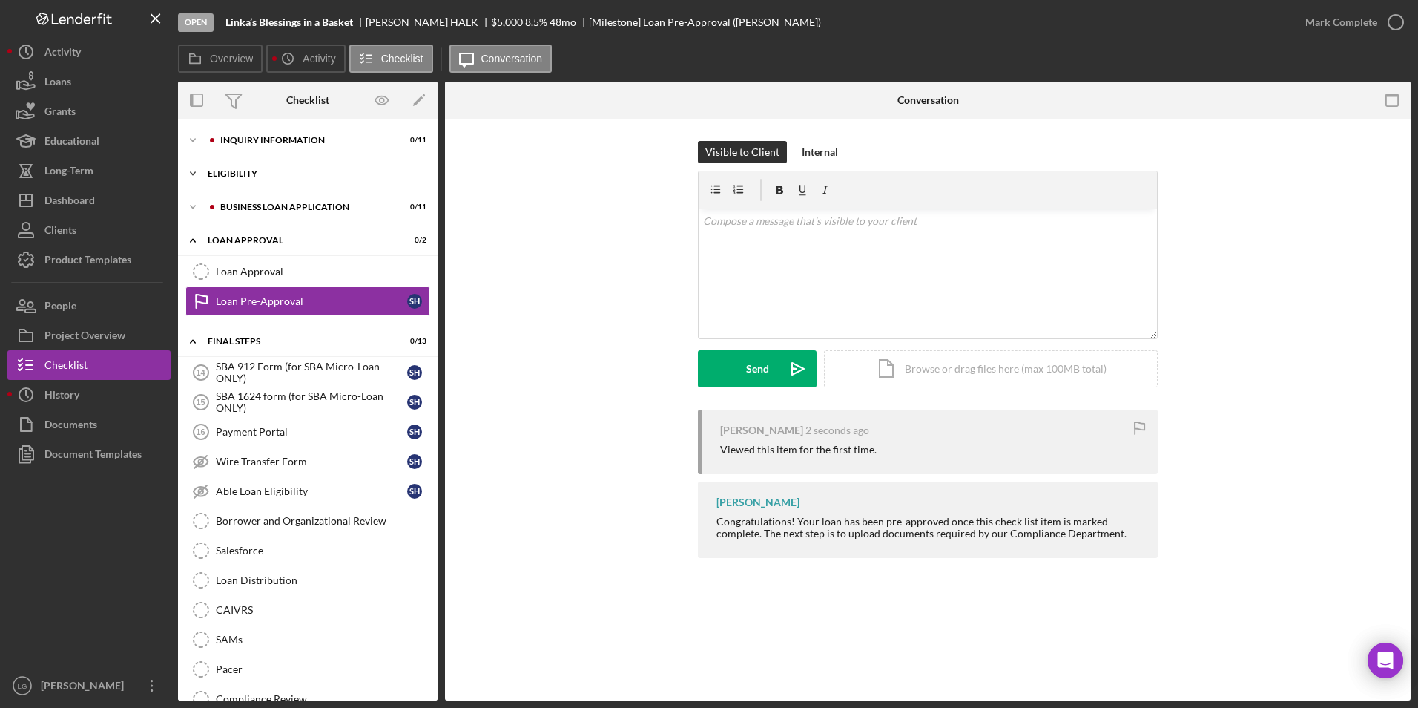
drag, startPoint x: 220, startPoint y: 206, endPoint x: 220, endPoint y: 184, distance: 22.3
click at [220, 203] on div "BUSINESS LOAN APPLICATION" at bounding box center [302, 207] width 189 height 9
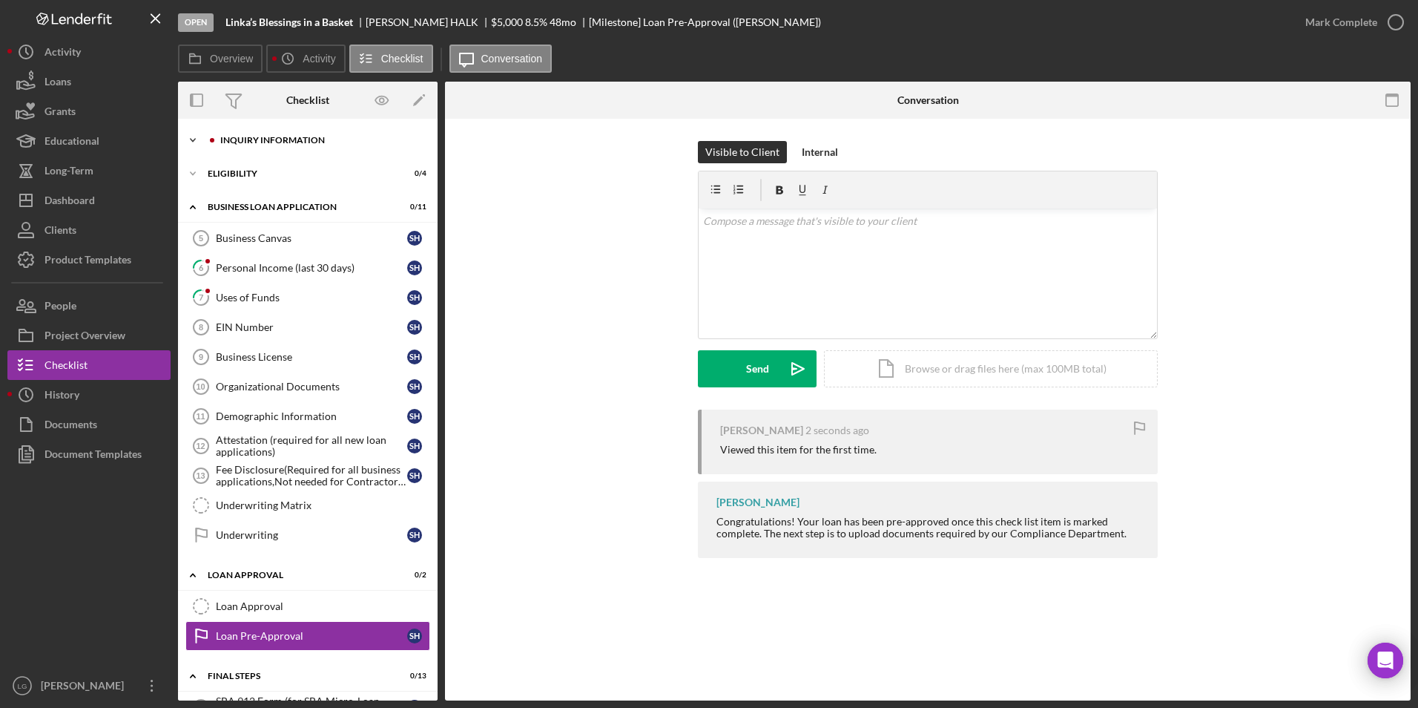
drag, startPoint x: 217, startPoint y: 168, endPoint x: 217, endPoint y: 141, distance: 27.4
click at [217, 157] on div "Icon/Expander INQUIRY INFORMATION 0 / 11 Icon/Expander Eligibility 0 / 4 Icon/E…" at bounding box center [308, 641] width 260 height 1030
click at [217, 139] on div "INQUIRY INFORMATION" at bounding box center [317, 140] width 219 height 9
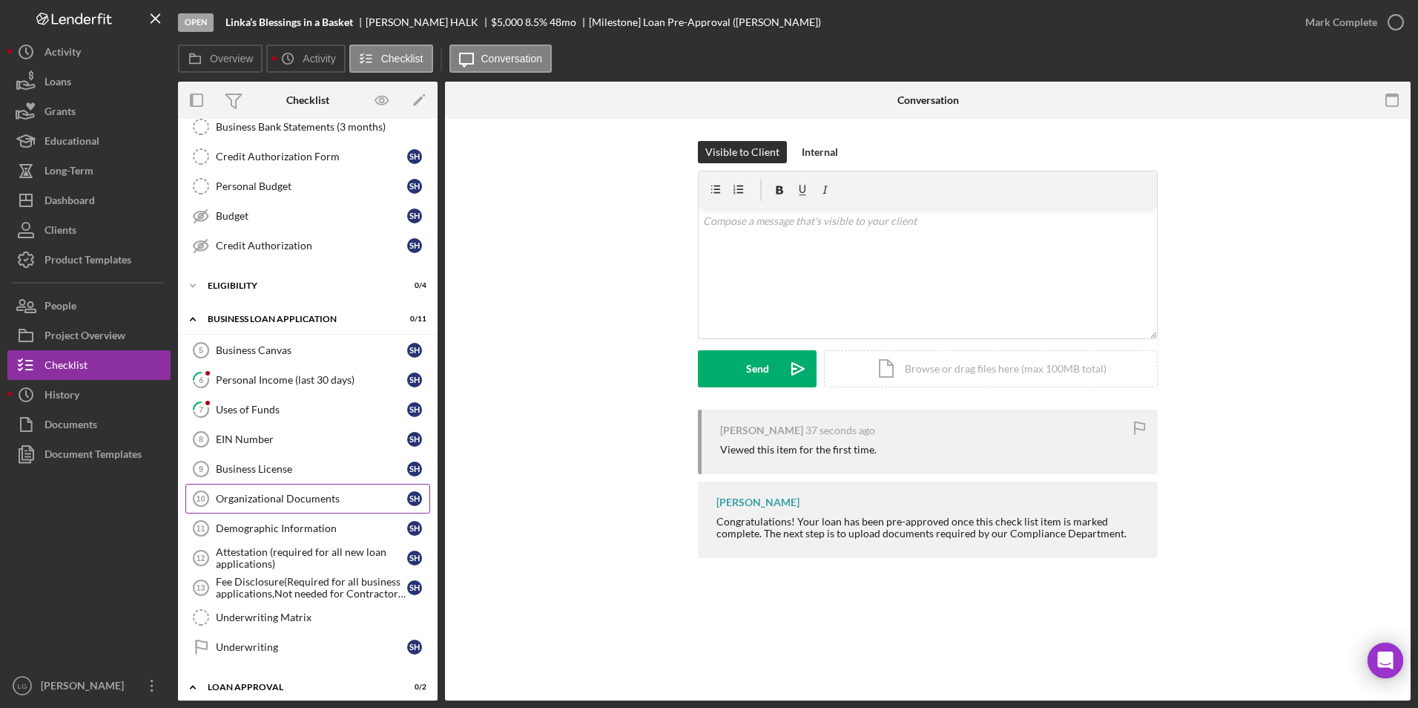
scroll to position [371, 0]
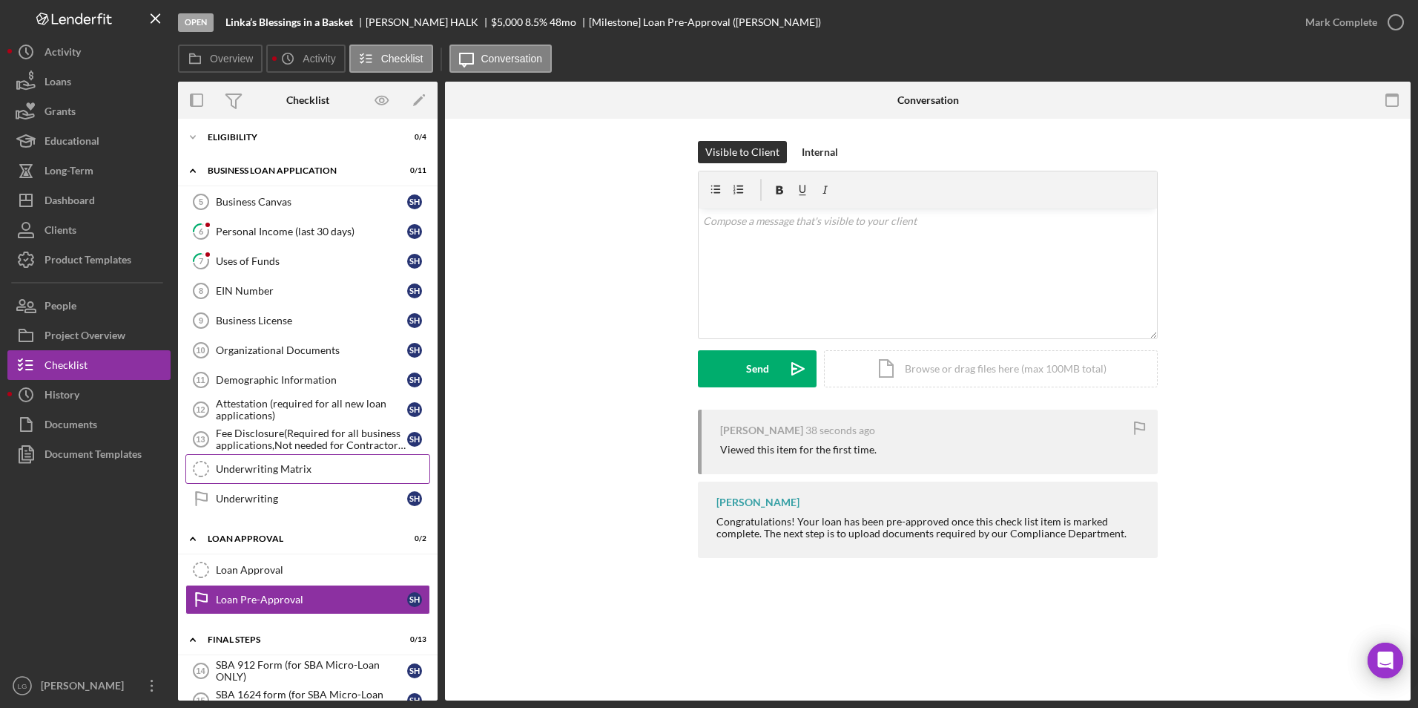
click at [230, 440] on div "Underwriting Matrix" at bounding box center [323, 469] width 214 height 12
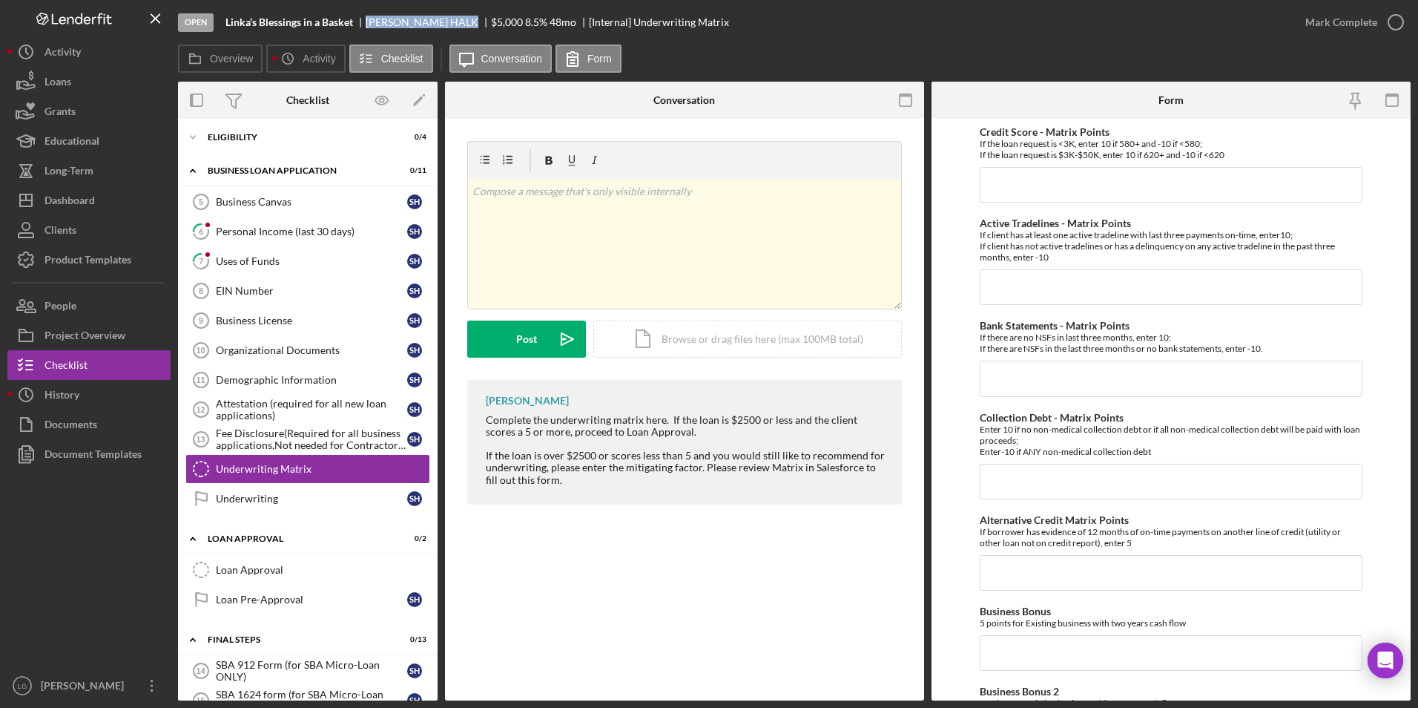
drag, startPoint x: 368, startPoint y: 20, endPoint x: 432, endPoint y: 19, distance: 63.8
click at [432, 19] on div "[PERSON_NAME]" at bounding box center [428, 22] width 125 height 12
copy div "[PERSON_NAME]"
click at [48, 211] on div "Dashboard" at bounding box center [70, 201] width 50 height 33
